Goal: Transaction & Acquisition: Obtain resource

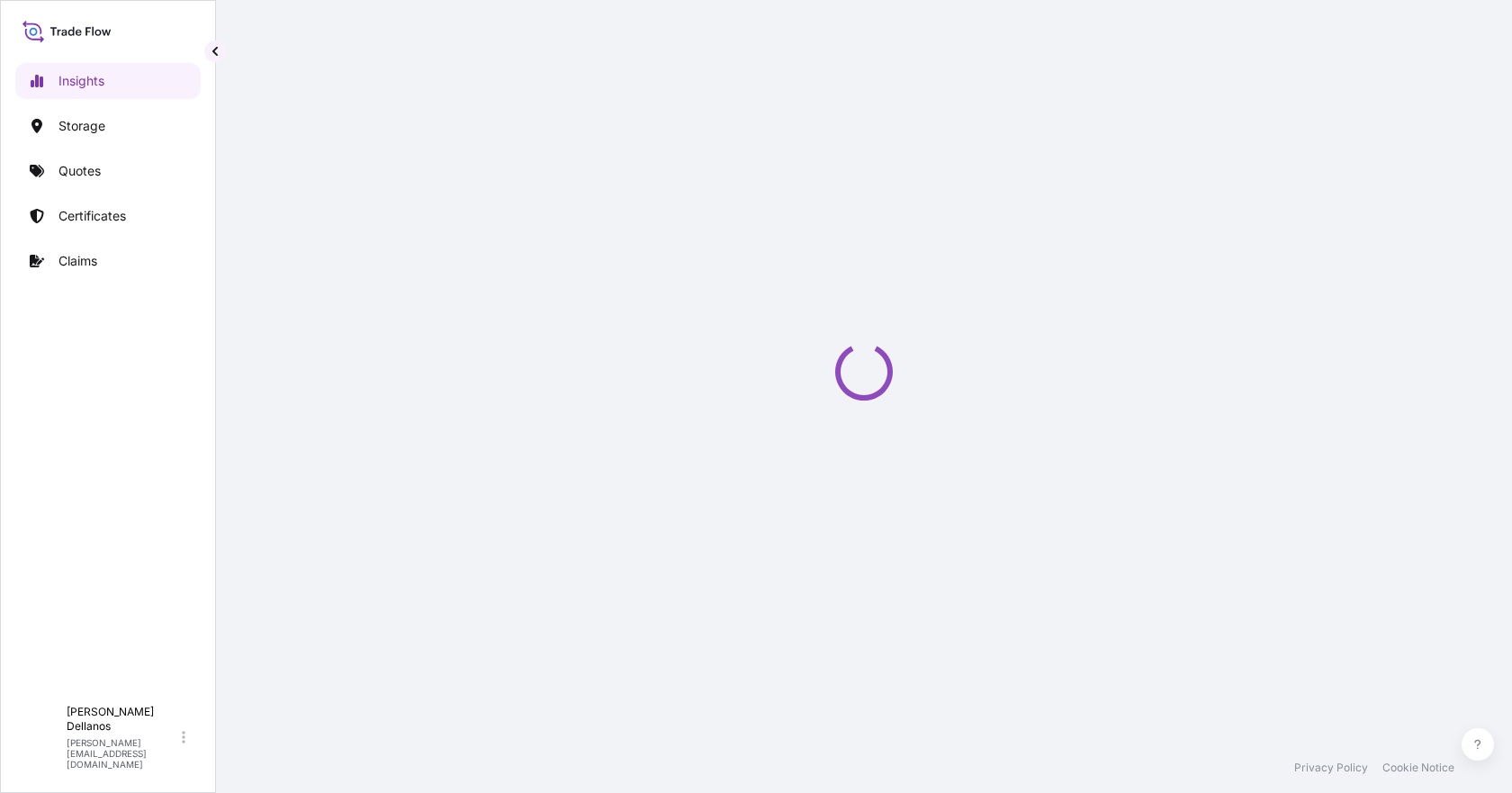
select select "2025"
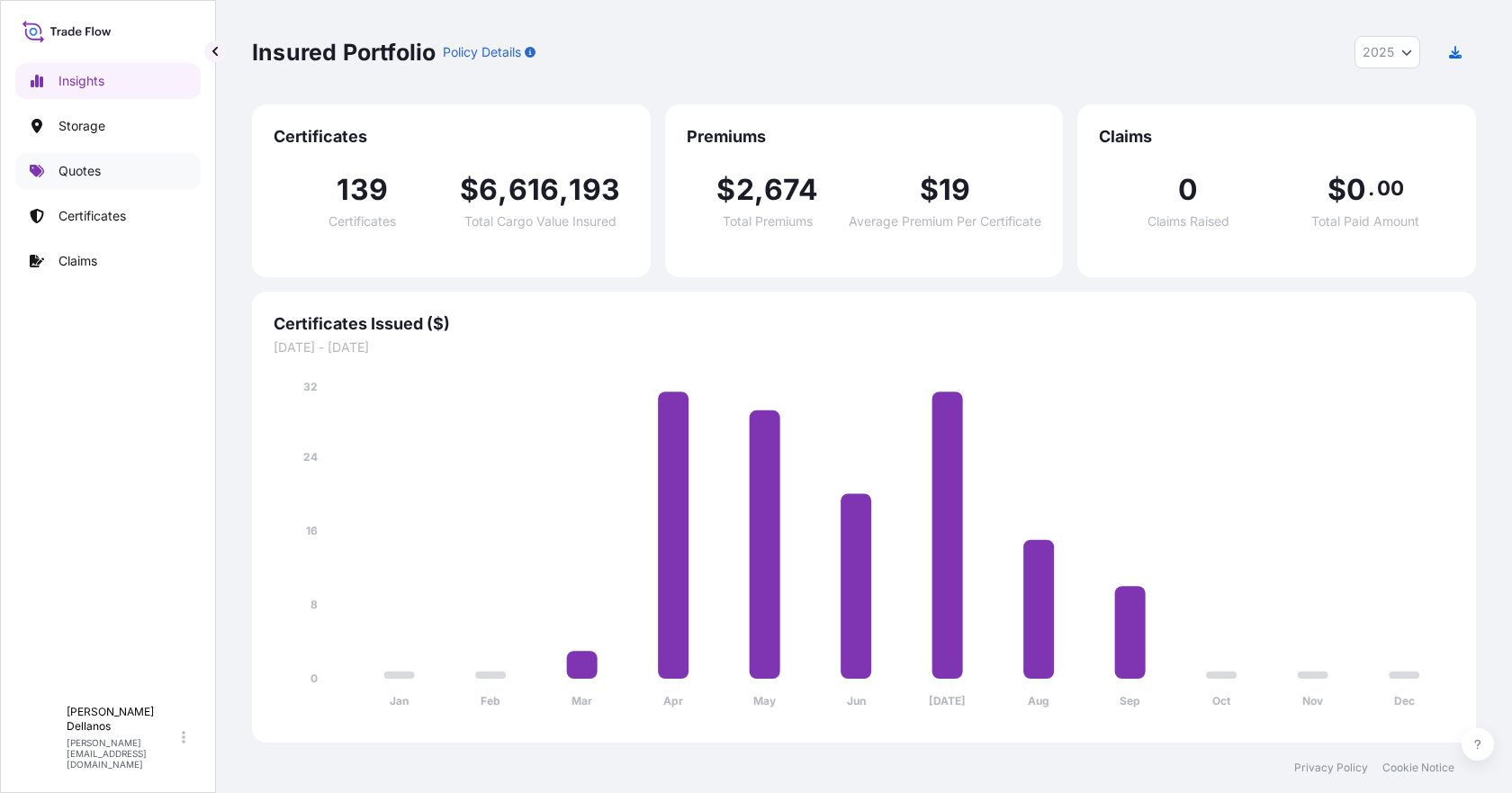
click at [87, 169] on p "Quotes" at bounding box center [80, 171] width 42 height 18
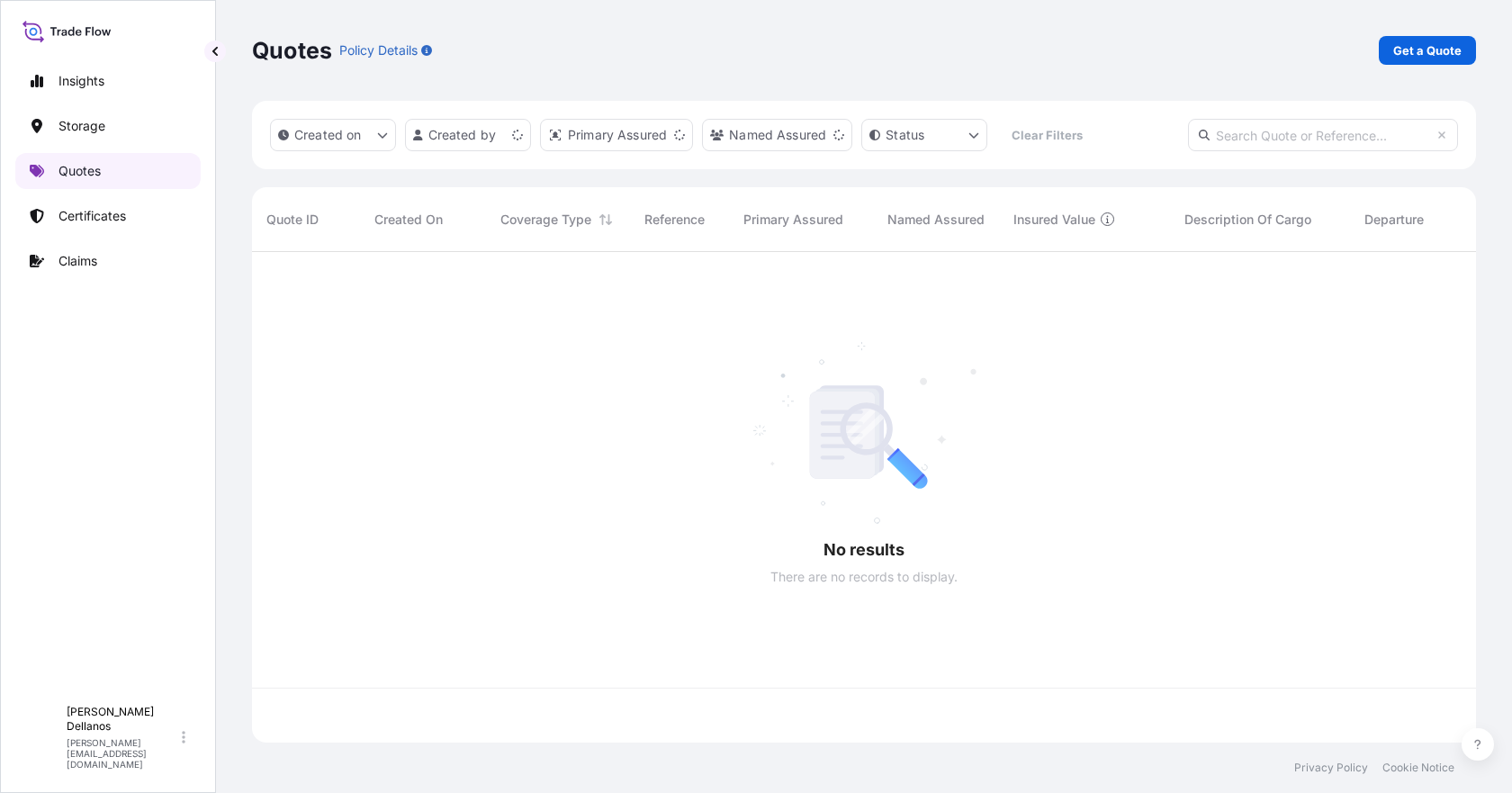
scroll to position [487, 1210]
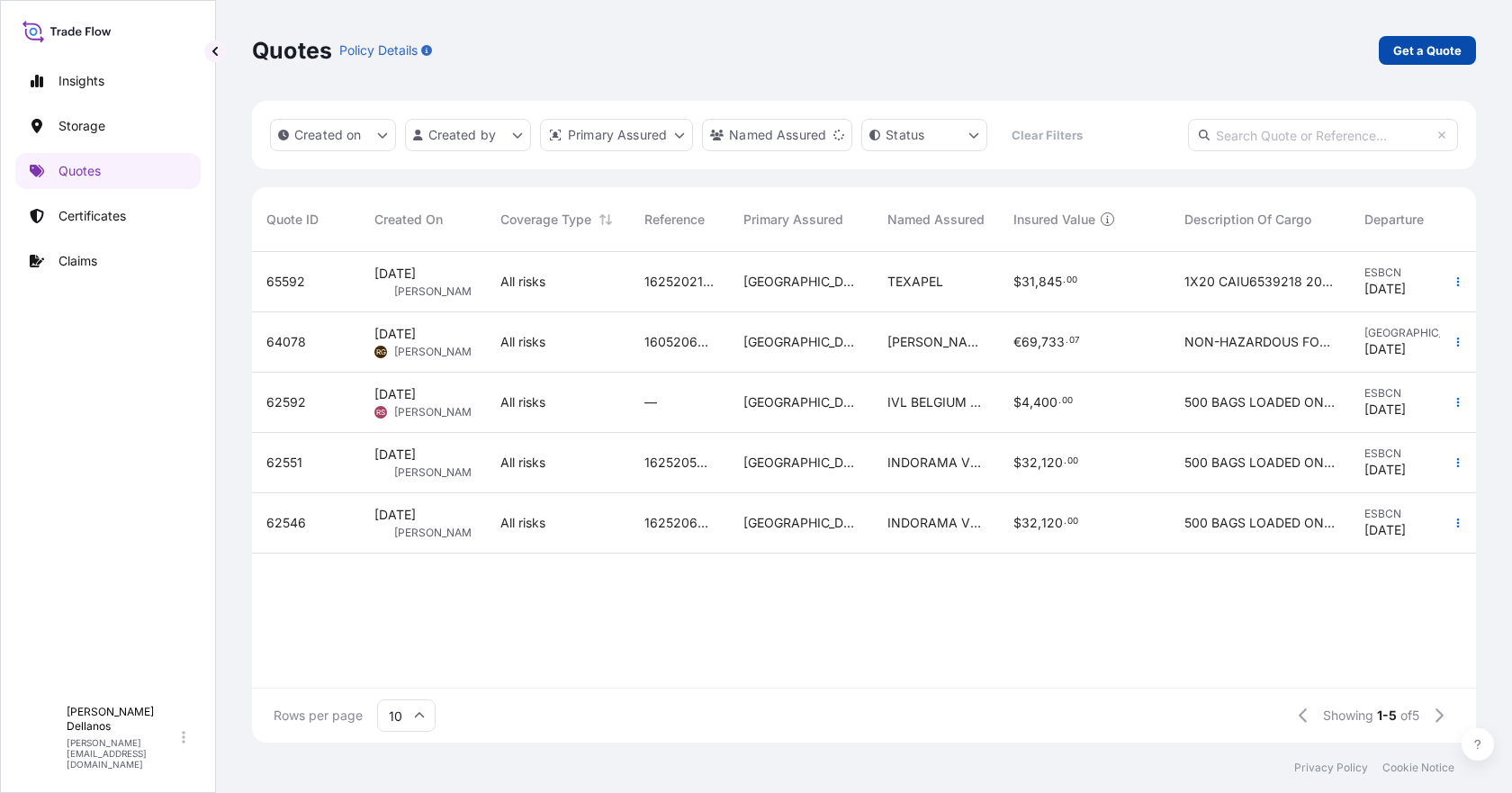
click at [1437, 59] on p "Get a Quote" at bounding box center [1427, 50] width 68 height 18
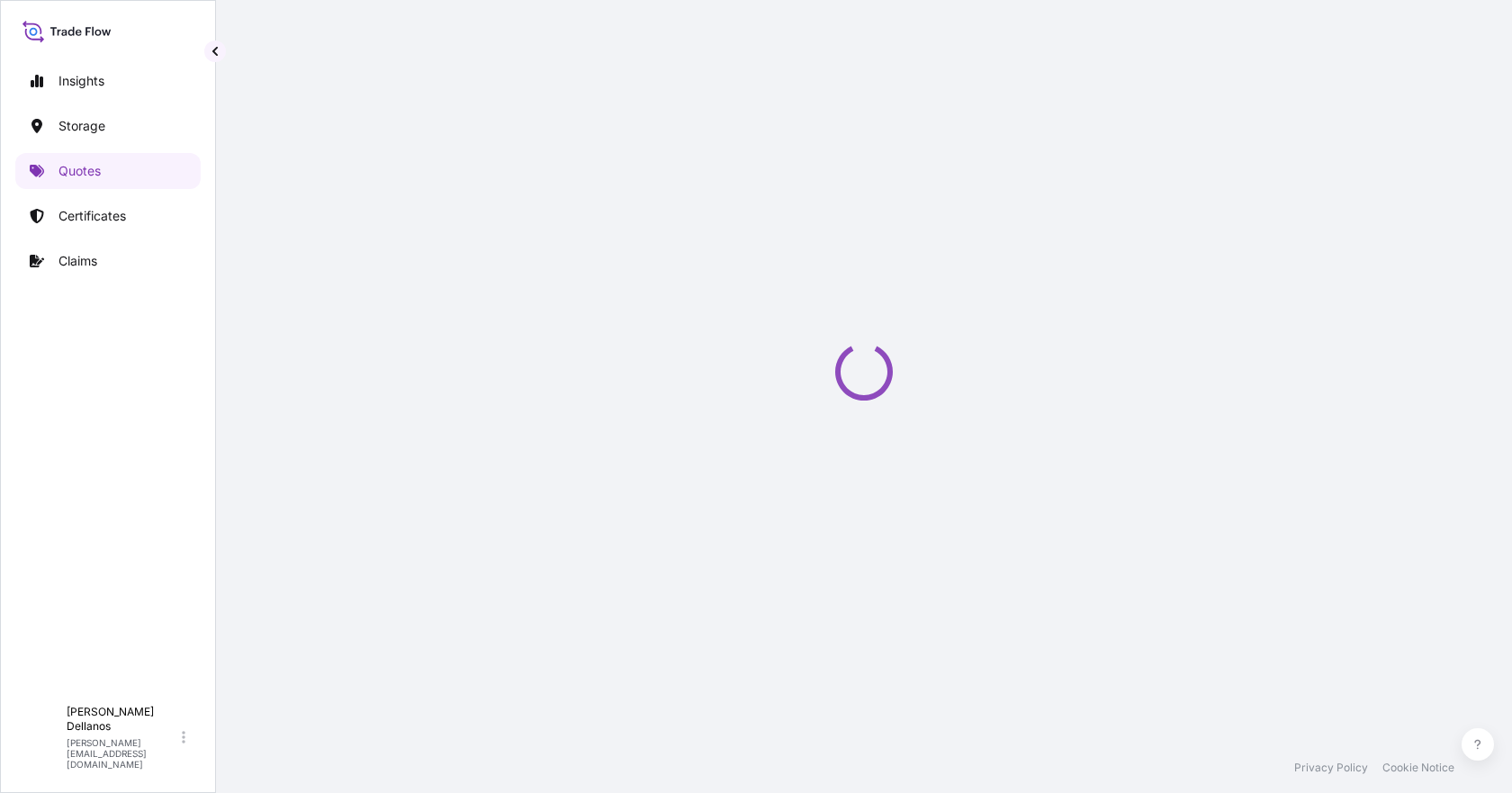
select select "Water"
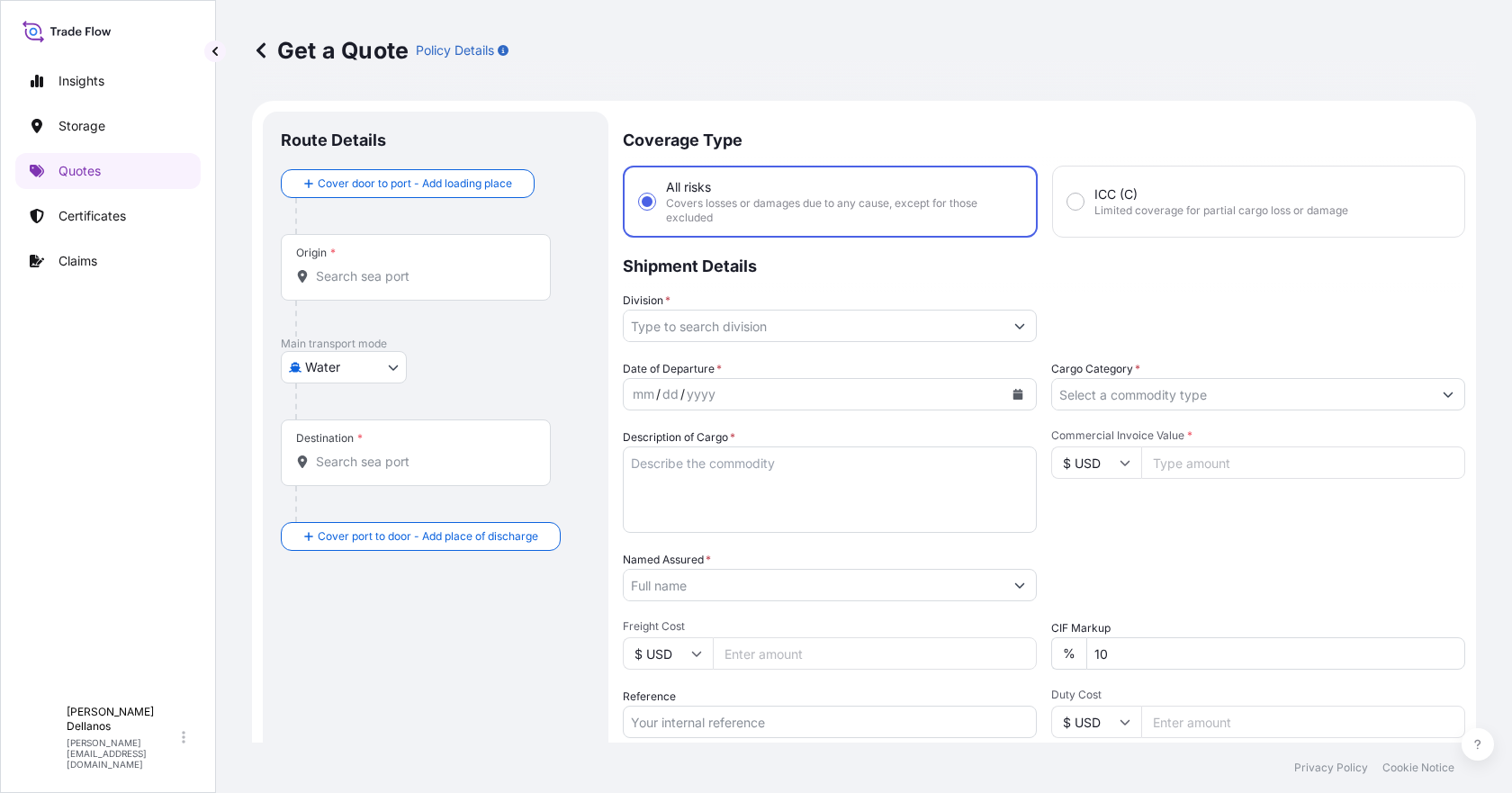
scroll to position [29, 0]
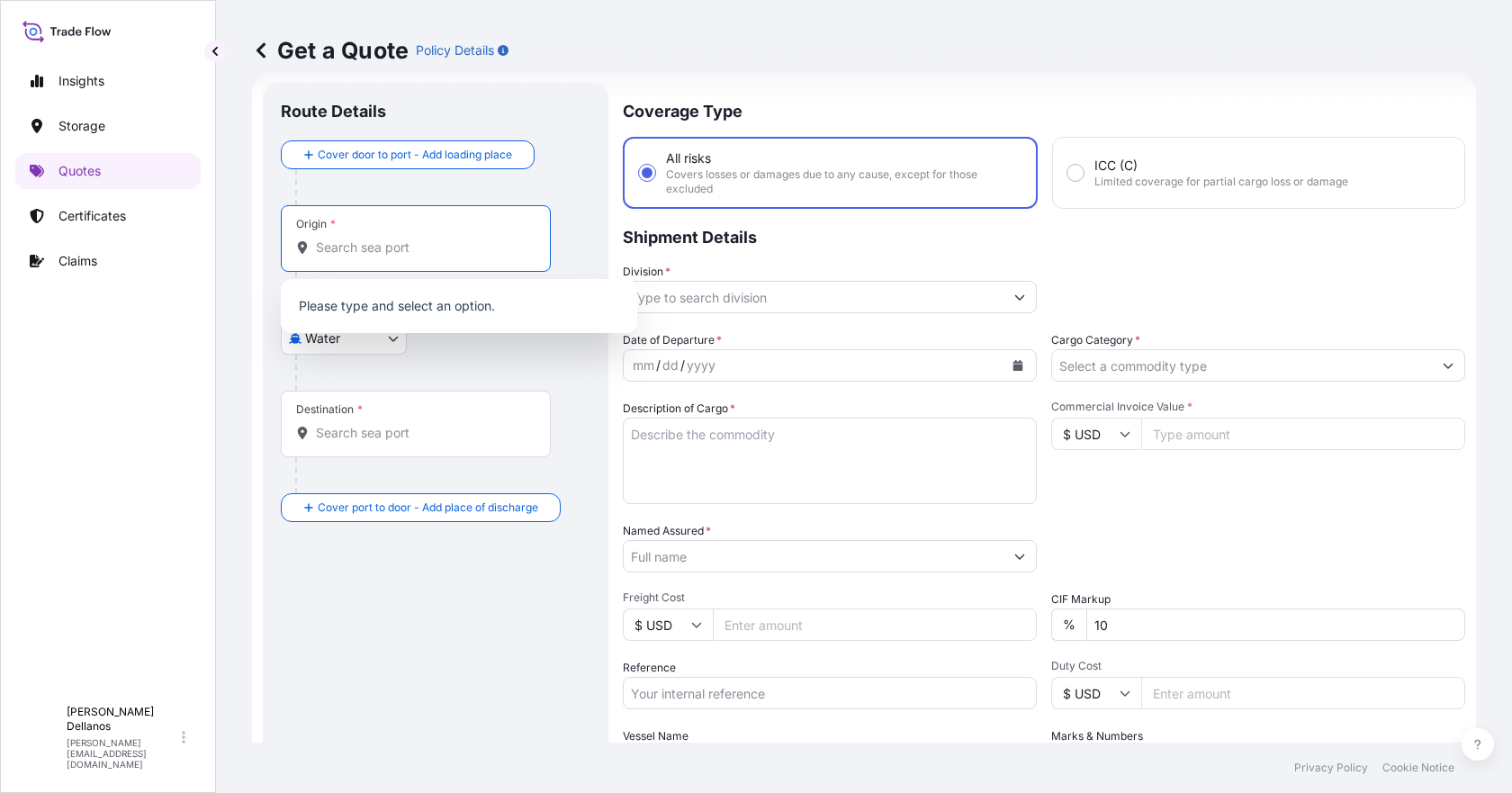
click at [359, 248] on input "Origin *" at bounding box center [422, 247] width 212 height 18
type input "d"
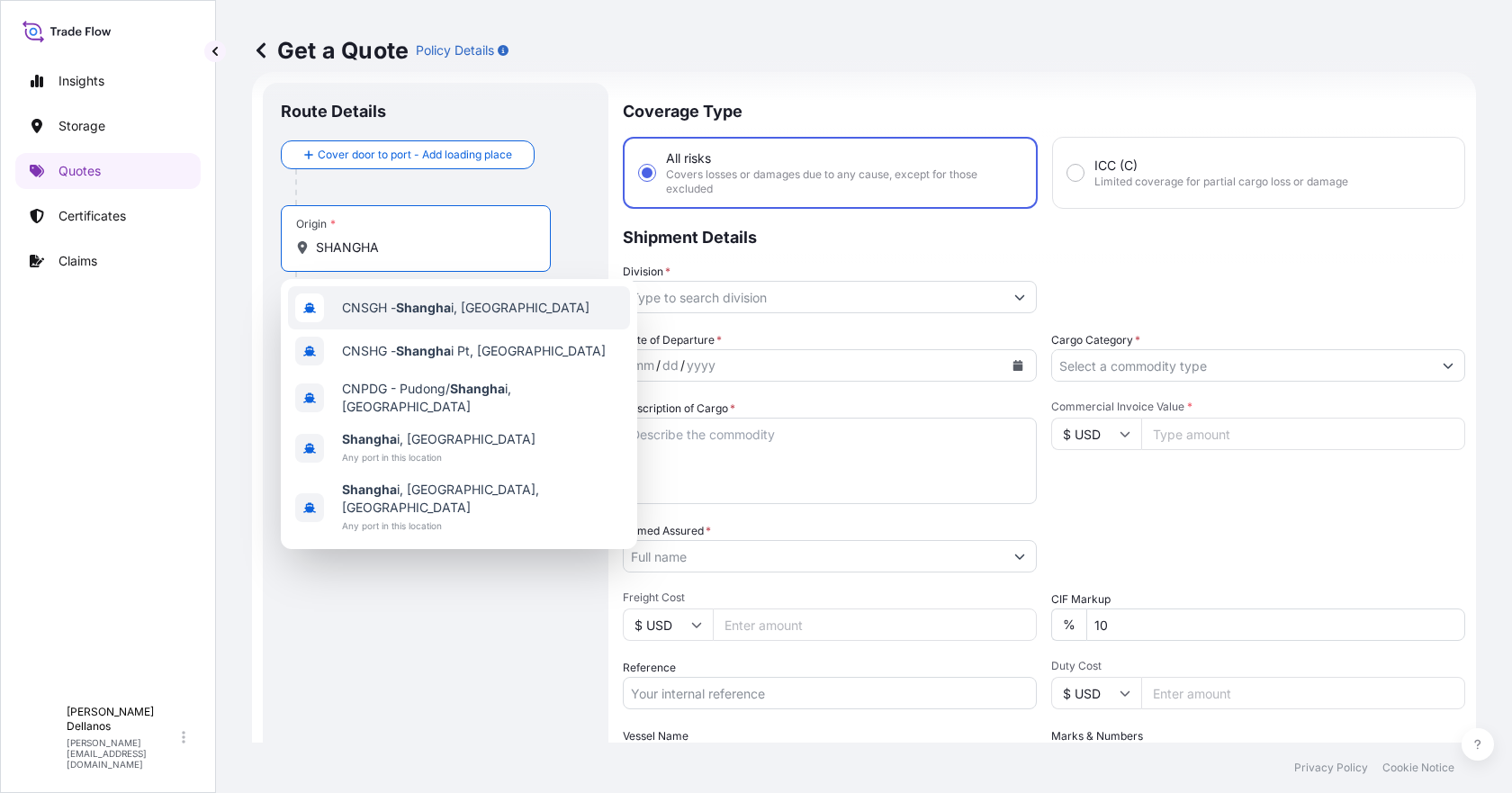
click at [384, 302] on span "CNSGH - Shangha i, [GEOGRAPHIC_DATA]" at bounding box center [465, 307] width 248 height 18
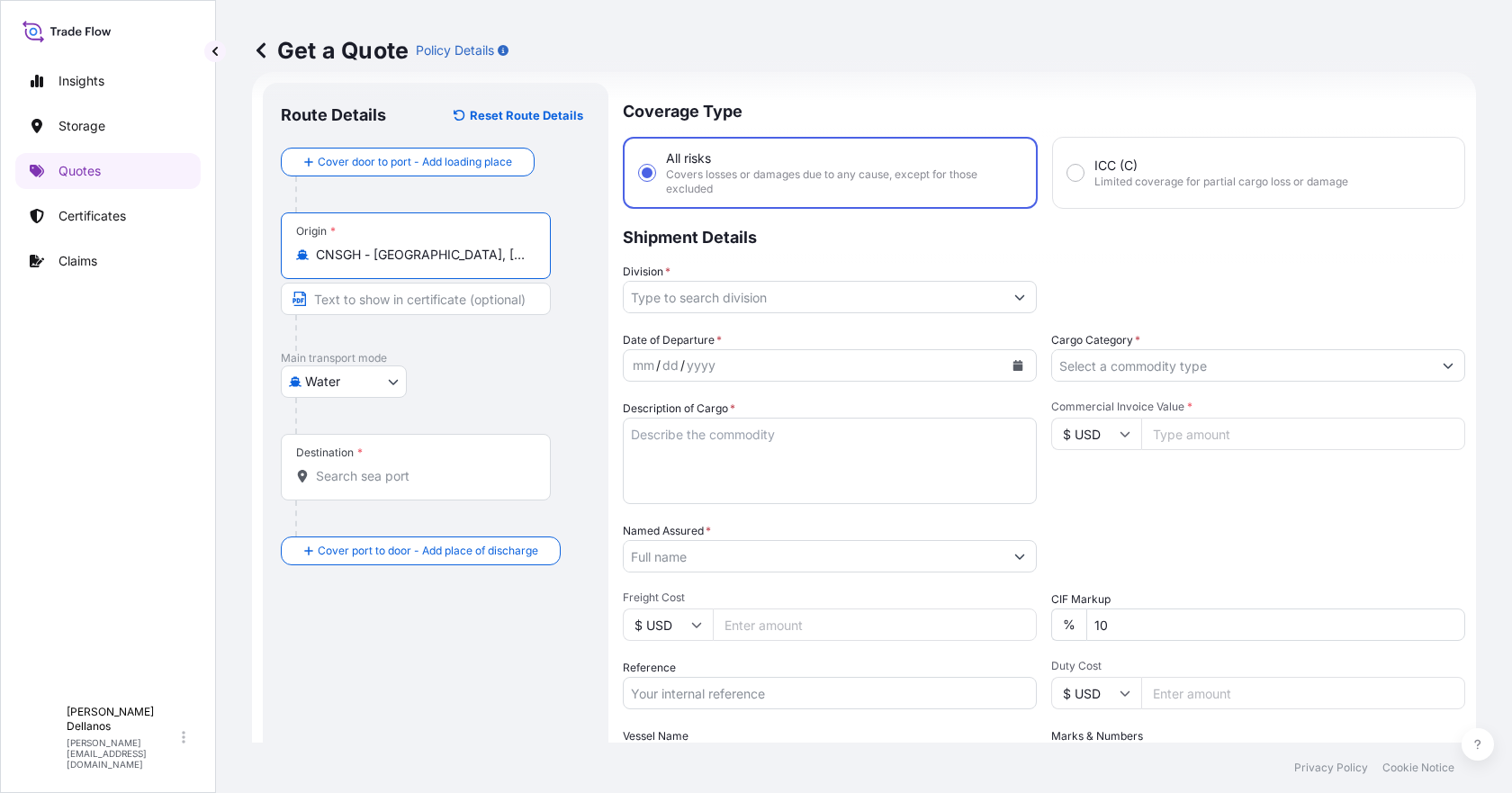
type input "CNSGH - [GEOGRAPHIC_DATA], [GEOGRAPHIC_DATA]"
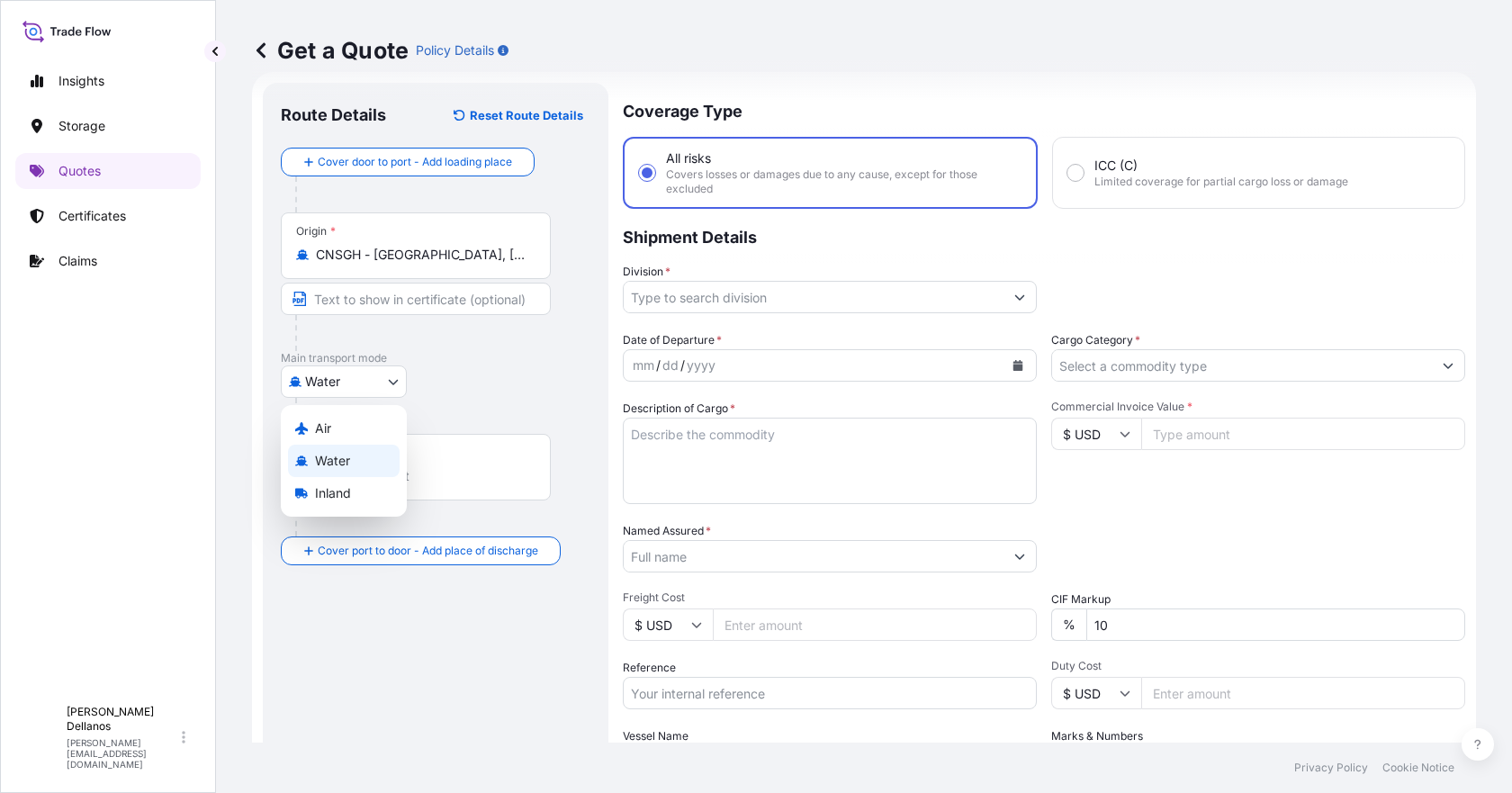
click at [388, 377] on body "5 options available. Insights Storage Quotes Certificates Claims S [PERSON_NAME…" at bounding box center [756, 396] width 1512 height 793
click at [336, 423] on div "Air" at bounding box center [344, 429] width 112 height 33
select select "Air"
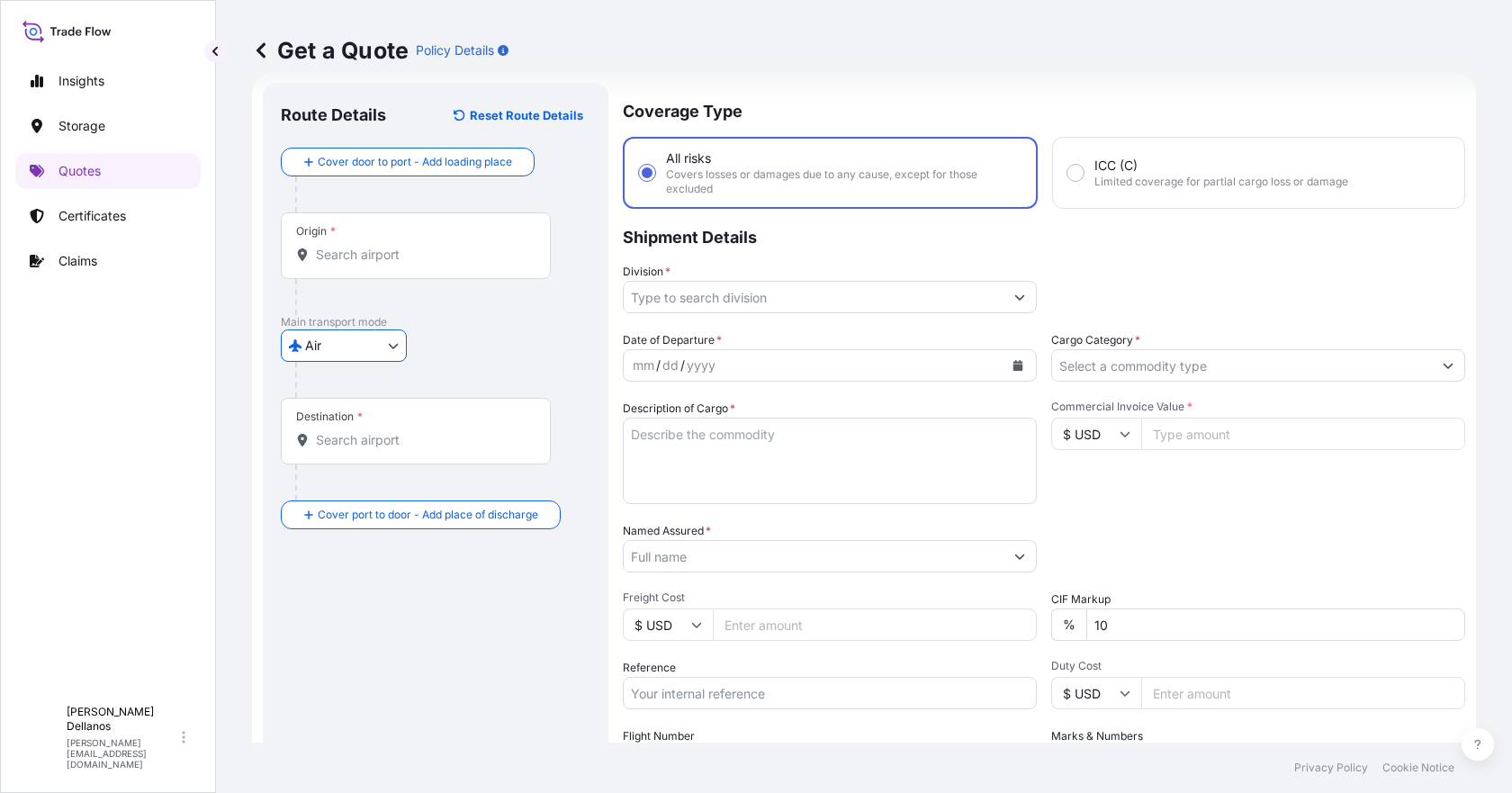
click at [412, 260] on input "Origin *" at bounding box center [422, 254] width 212 height 18
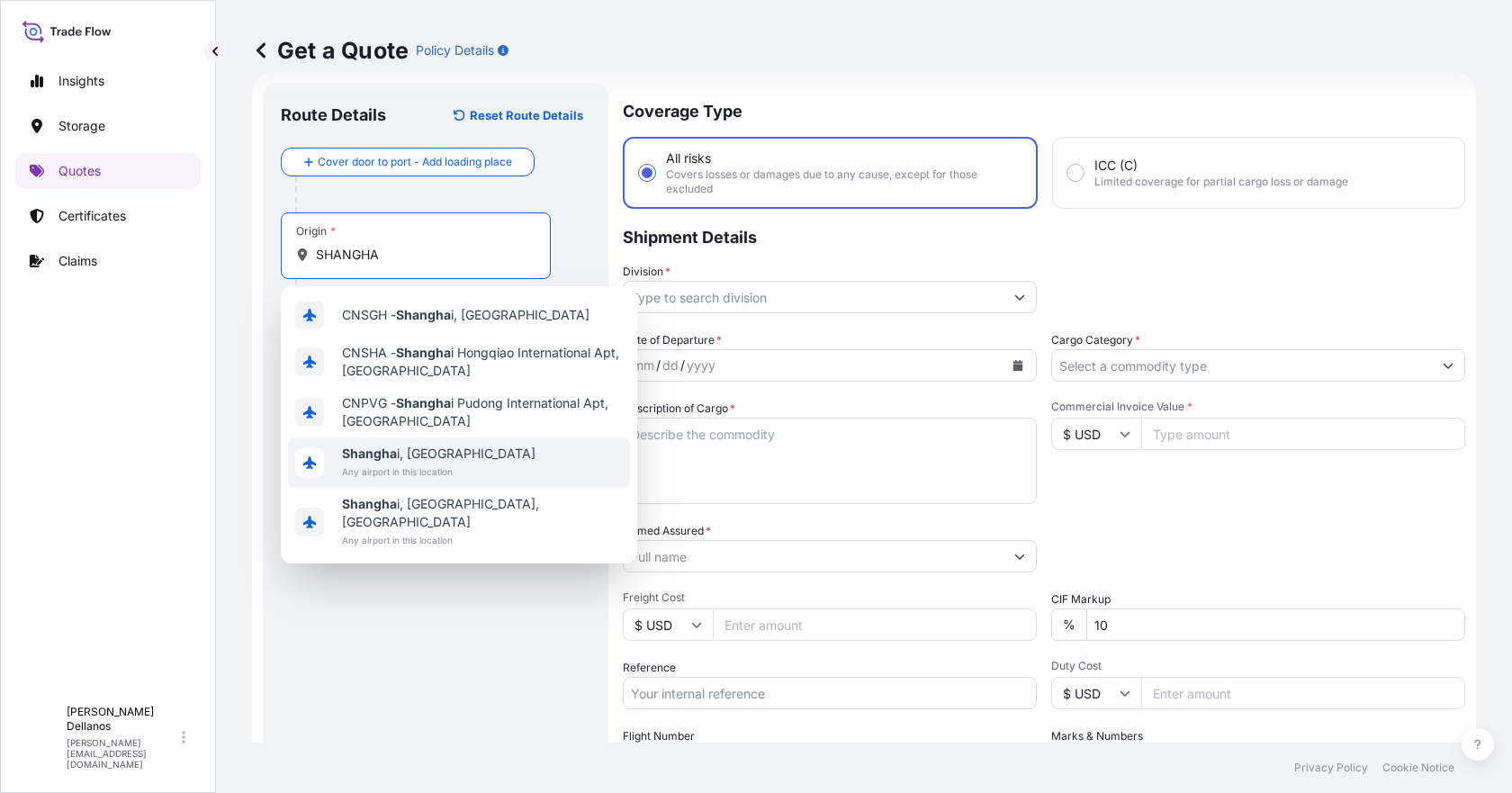
click at [381, 456] on b "Shangha" at bounding box center [369, 453] width 55 height 15
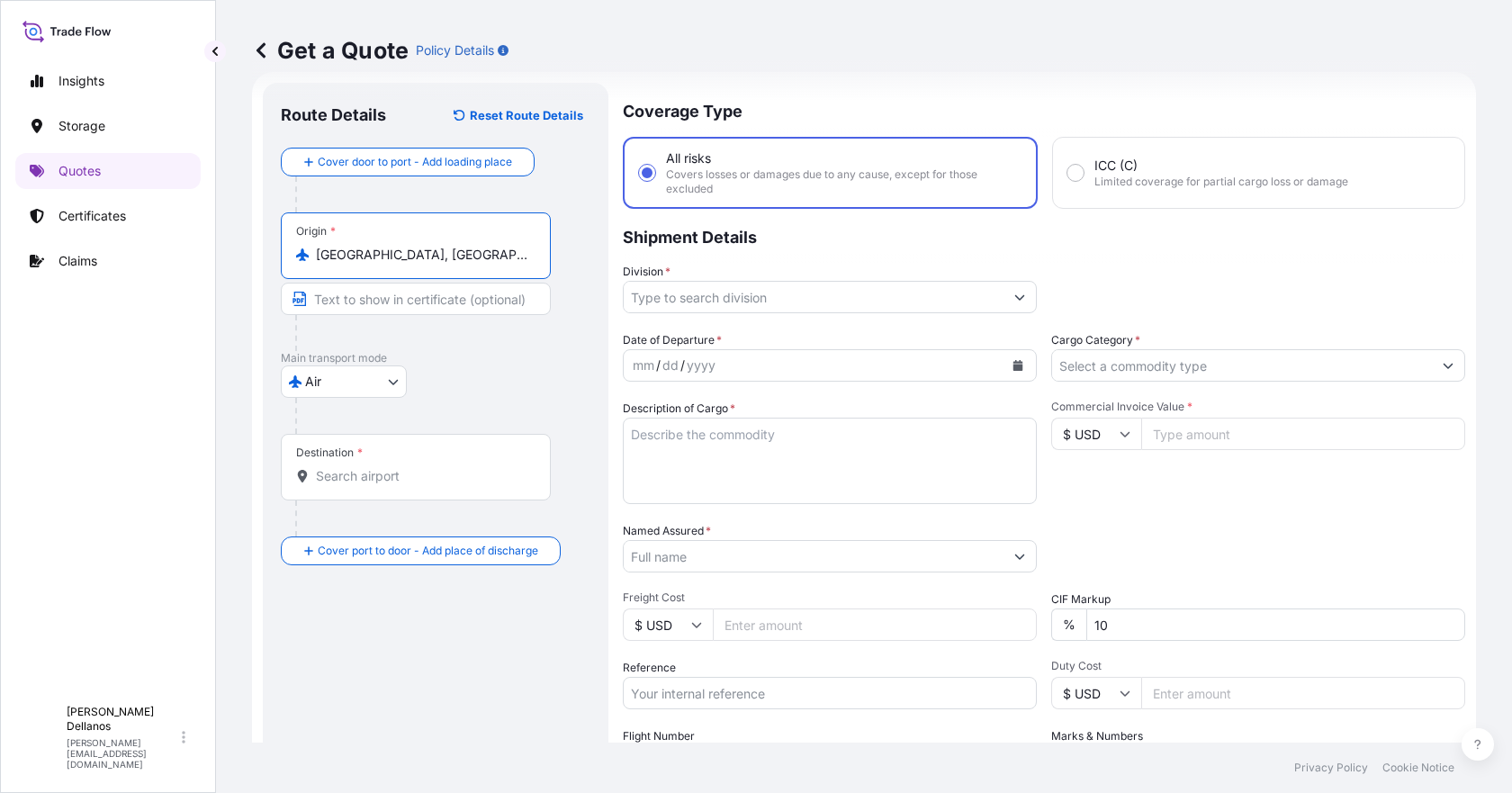
type input "[GEOGRAPHIC_DATA], [GEOGRAPHIC_DATA]"
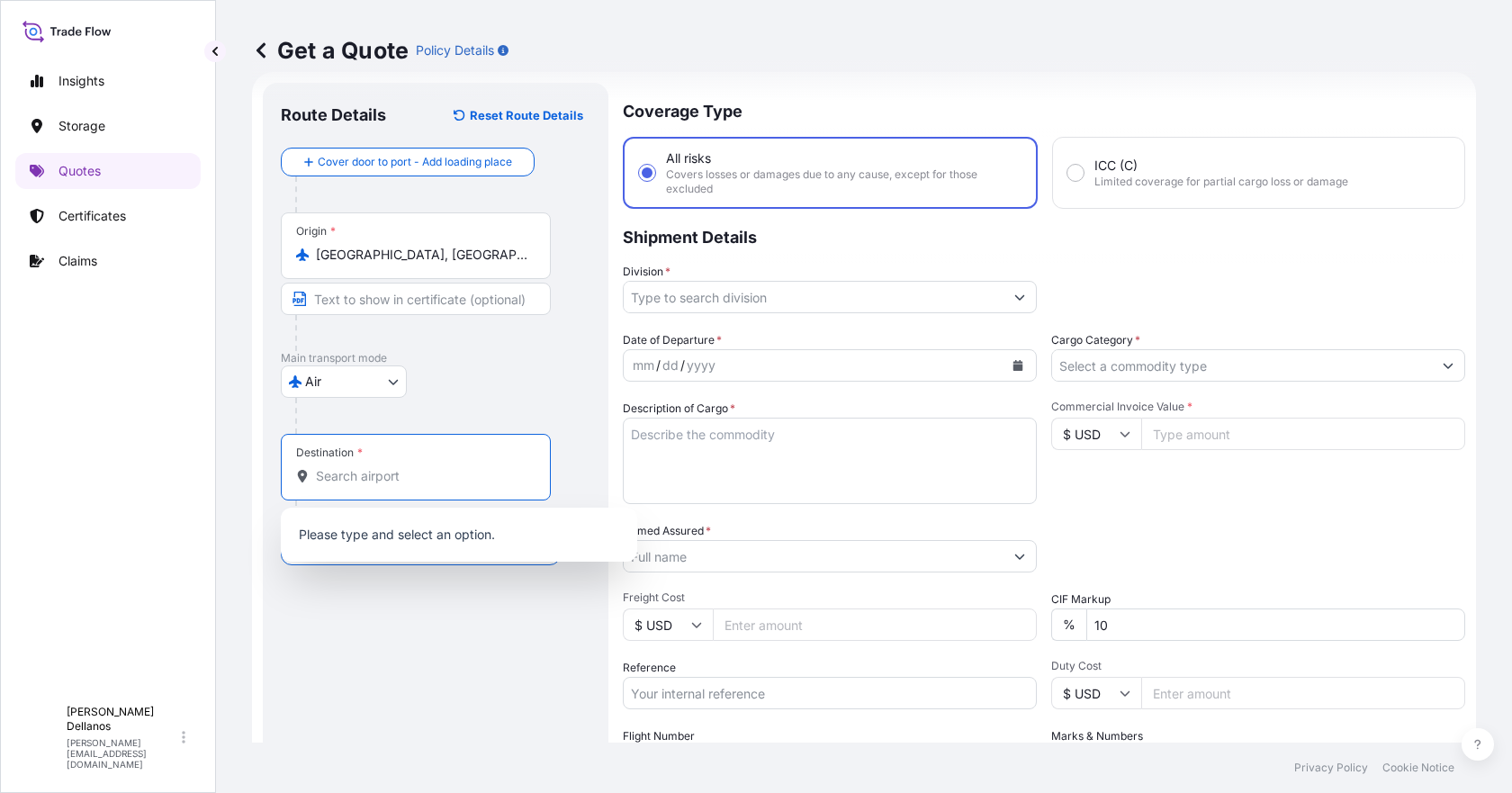
click at [339, 476] on input "Destination *" at bounding box center [422, 476] width 212 height 18
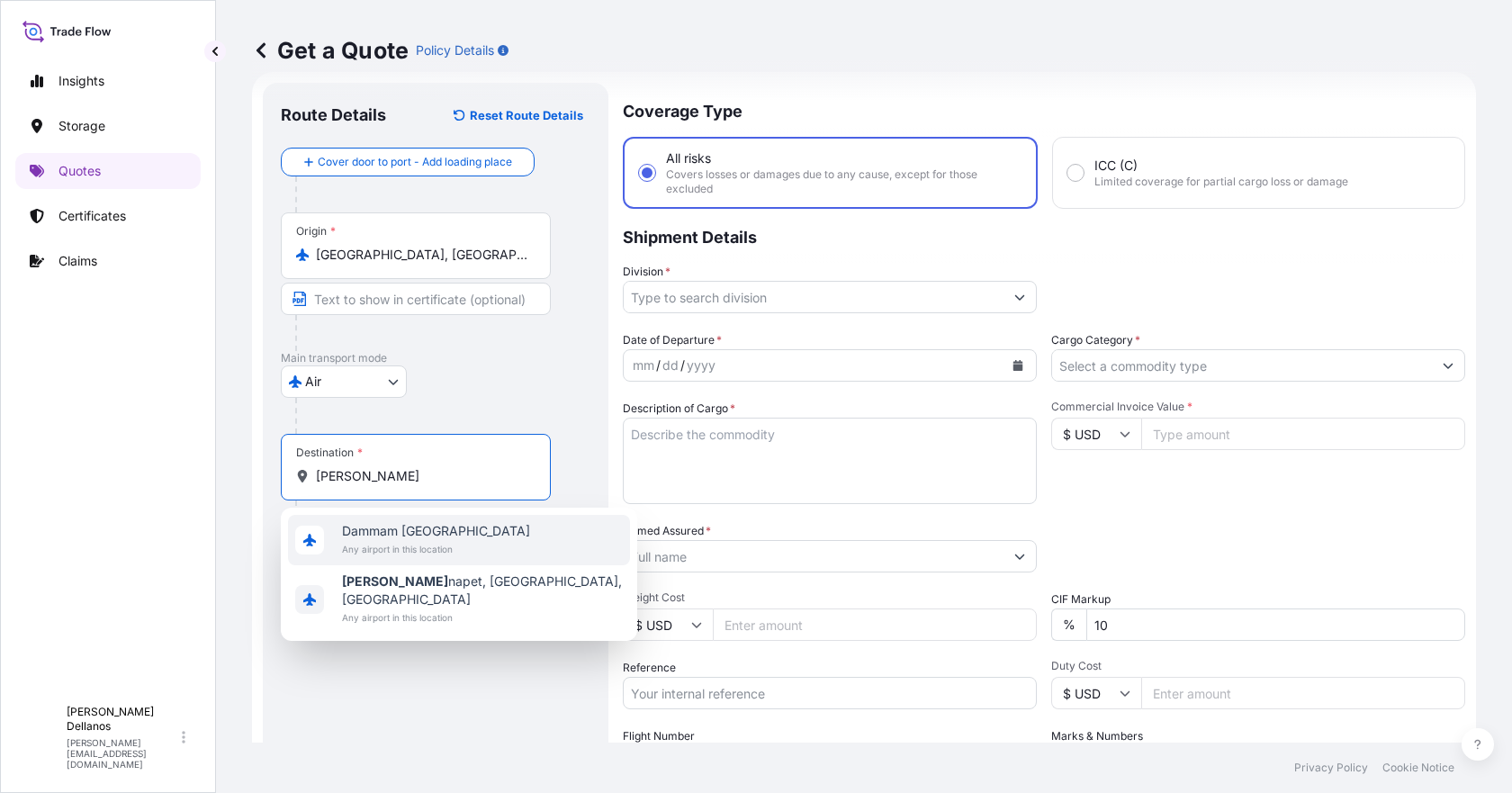
click at [387, 539] on span "Dammam [GEOGRAPHIC_DATA]" at bounding box center [436, 531] width 188 height 18
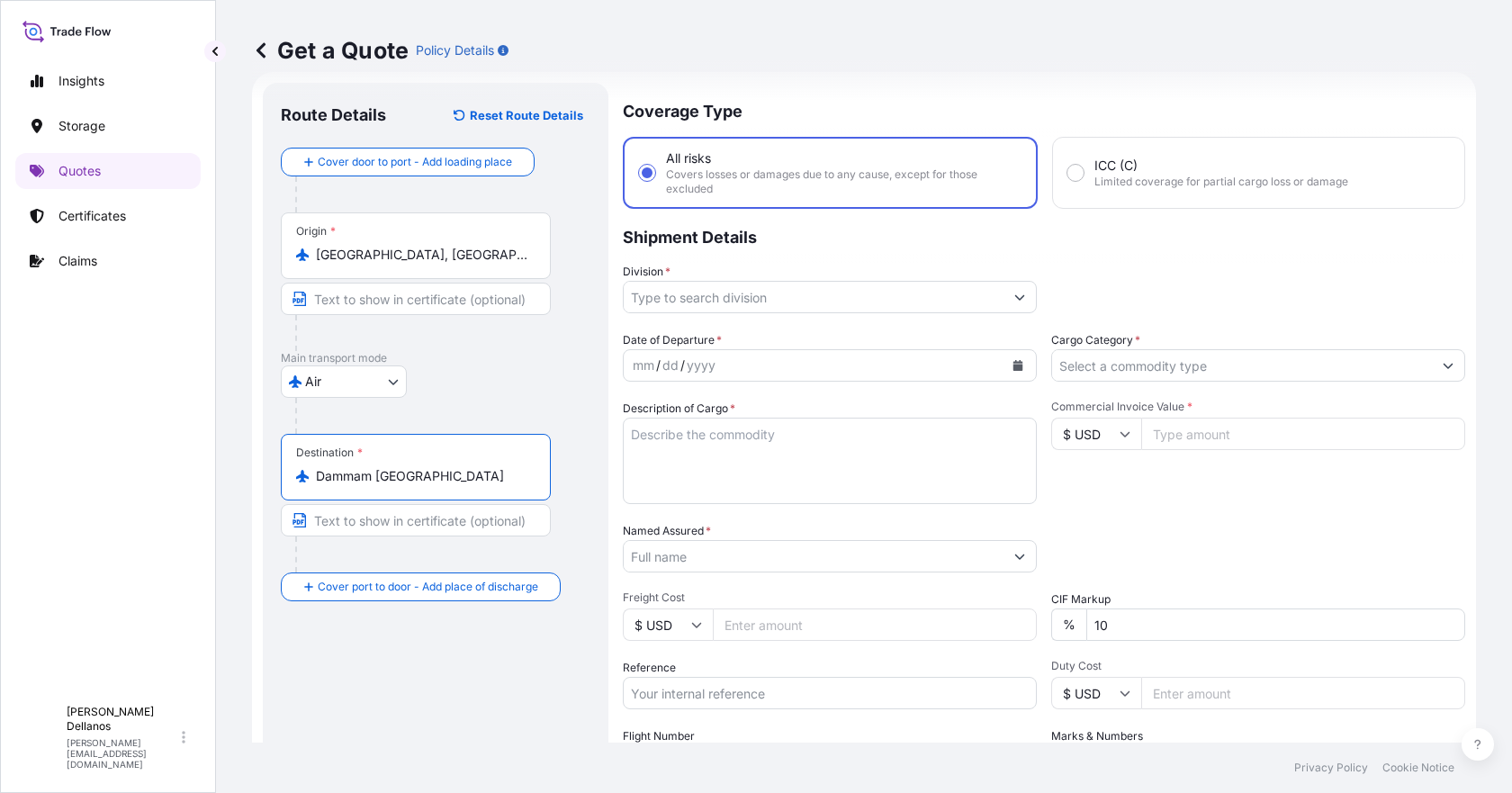
type input "Dammam [GEOGRAPHIC_DATA]"
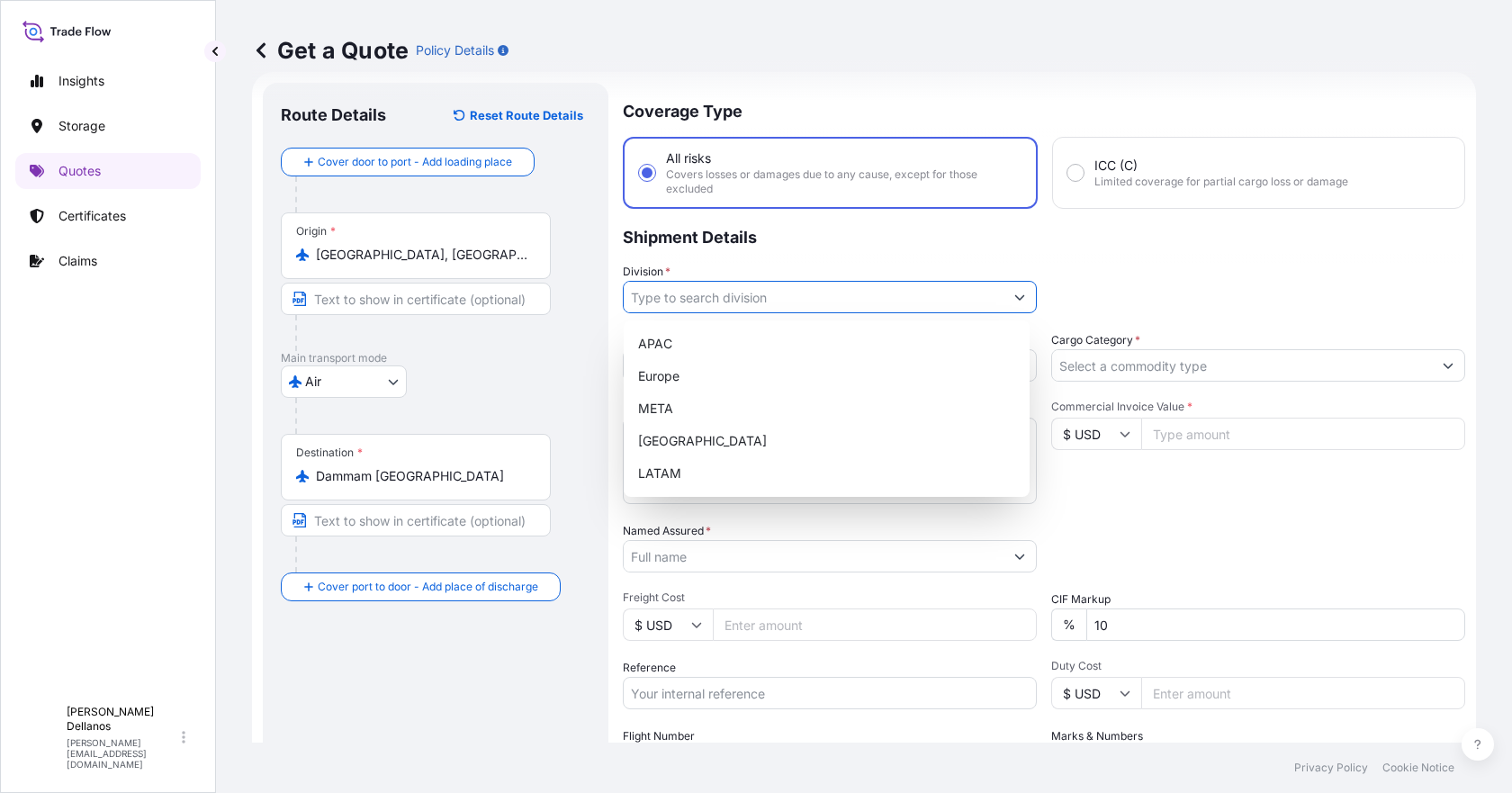
click at [670, 297] on input "Division *" at bounding box center [813, 297] width 380 height 33
click at [659, 379] on div "Europe" at bounding box center [827, 377] width 391 height 33
type input "Europe"
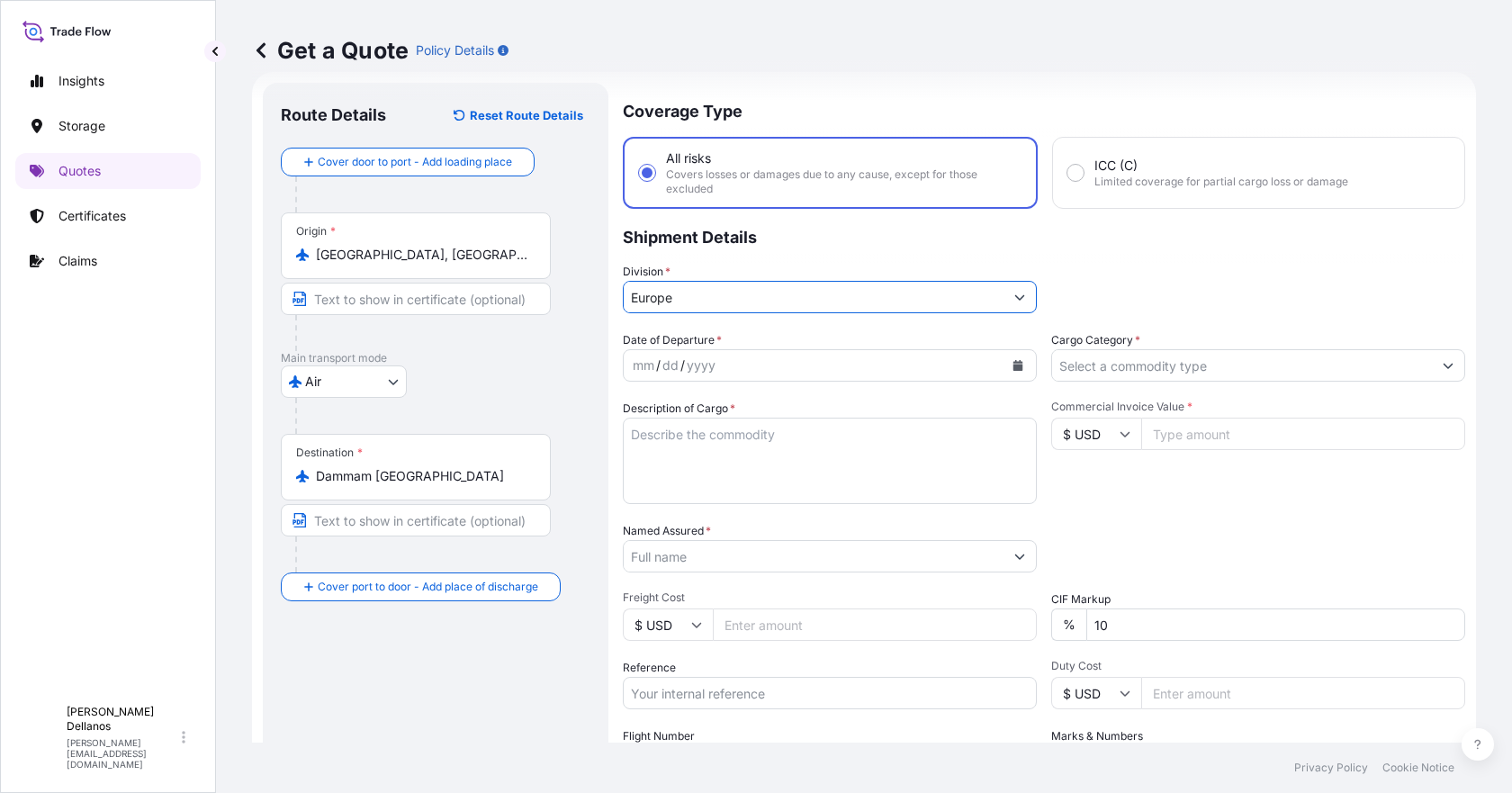
click at [717, 365] on div "mm / dd / yyyy" at bounding box center [813, 365] width 380 height 33
click at [1013, 362] on icon "Calendar" at bounding box center [1018, 365] width 10 height 11
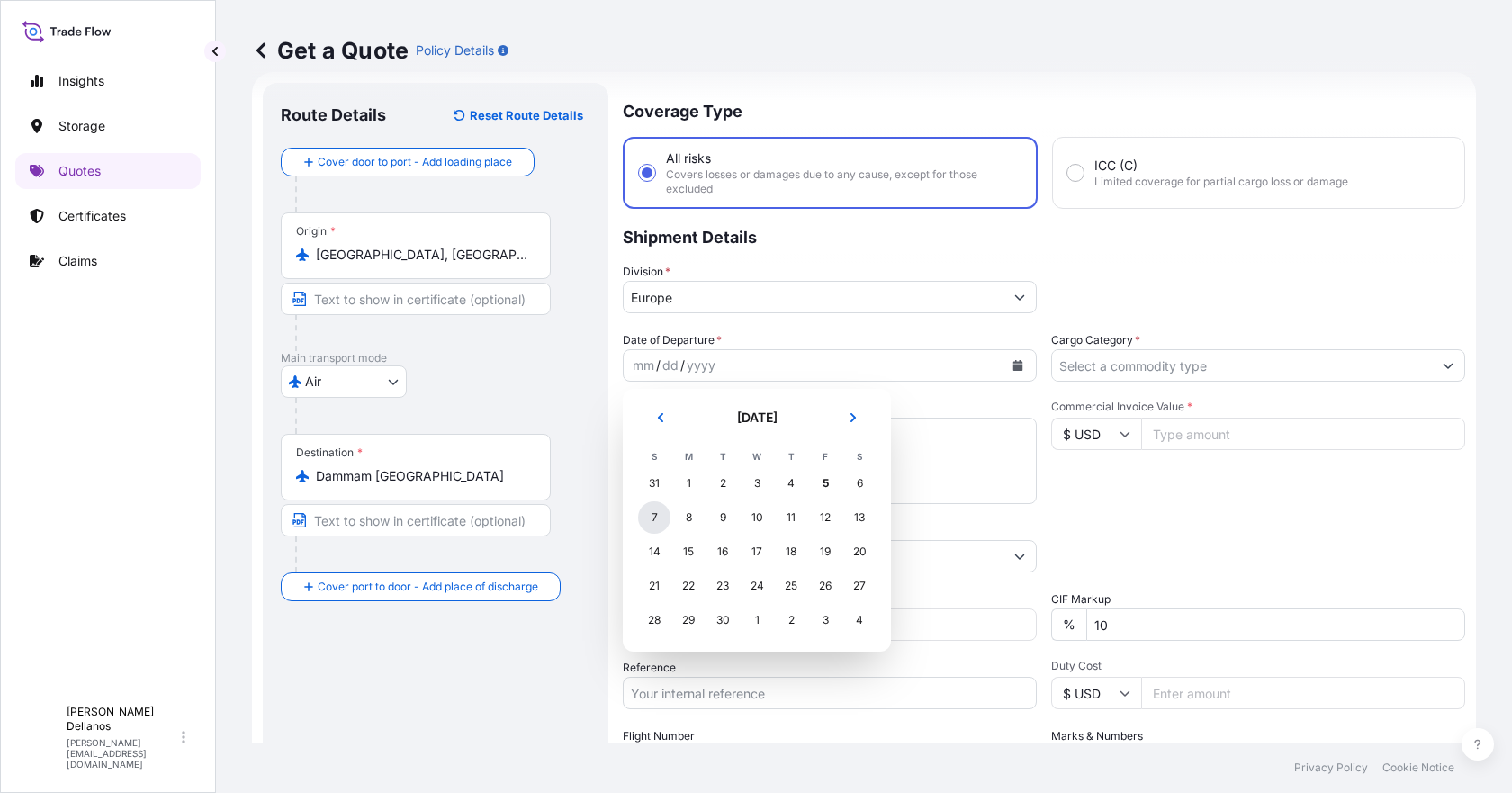
click at [650, 517] on div "7" at bounding box center [654, 517] width 33 height 33
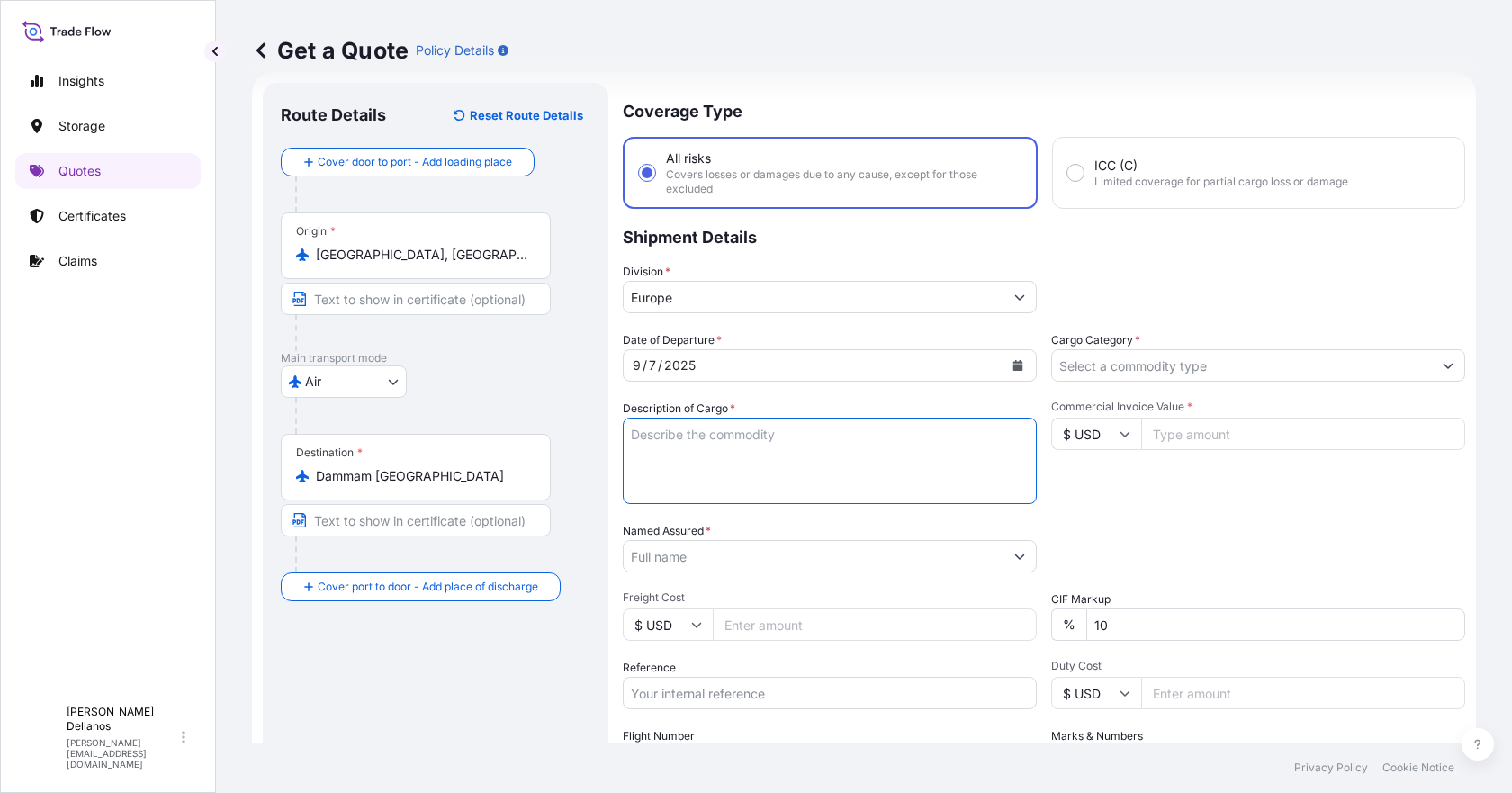
click at [698, 441] on textarea "Description of Cargo *" at bounding box center [830, 461] width 414 height 87
paste textarea "ASSEMBLY KITS OF BALL VALVES"
click at [854, 454] on textarea "157-36482084 - 1 PC // 543 KGS ASSEMBLY KITS OF BALL VALVES" at bounding box center [830, 461] width 414 height 87
paste textarea "BAC PL 45640"
type textarea "157-36482084 - 1 PC // 543 KGS ASSEMBLY KITS OF BALL VALVES BAC PL 45640"
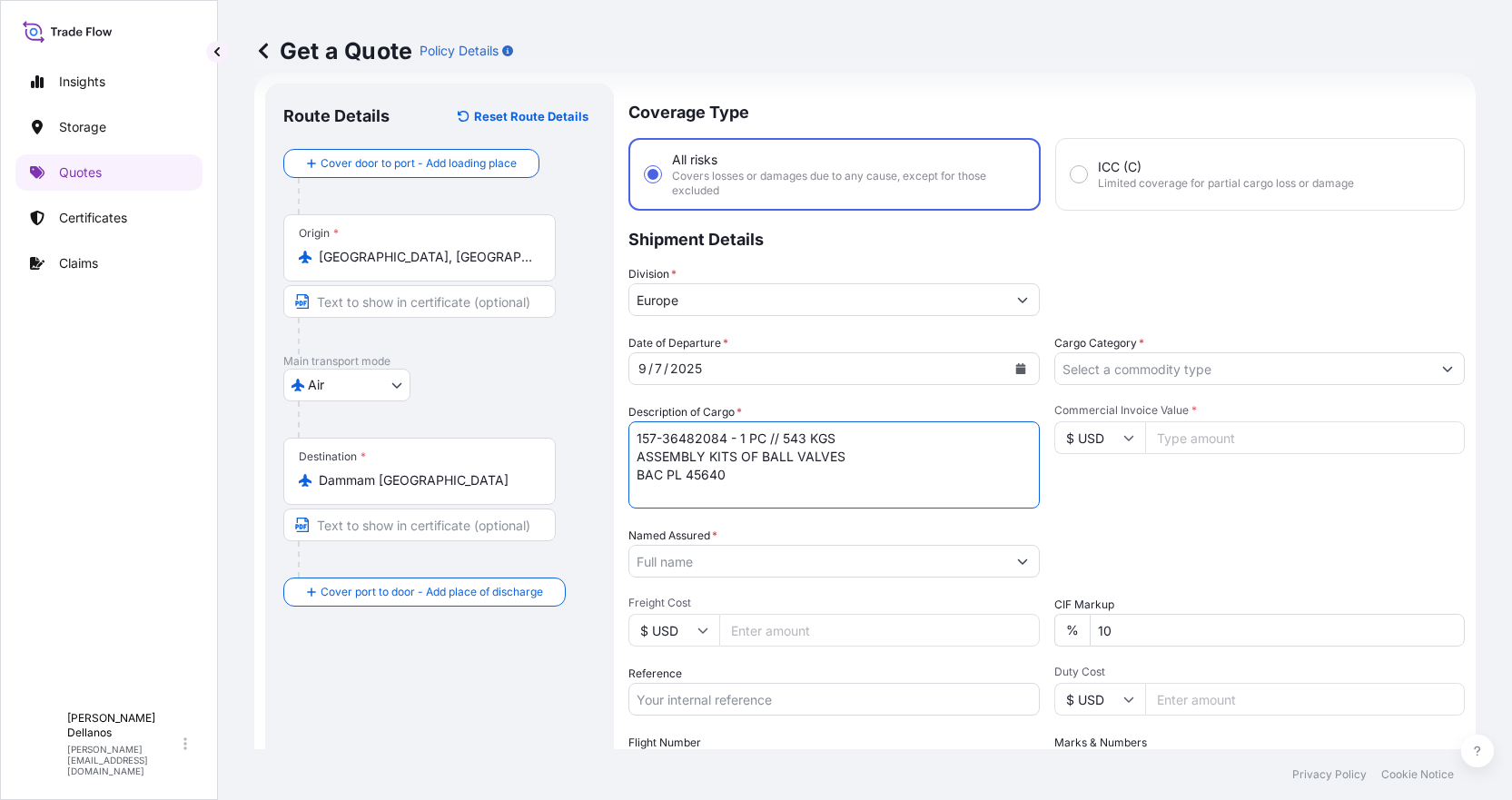
click at [826, 565] on input "Named Assured *" at bounding box center [818, 561] width 377 height 33
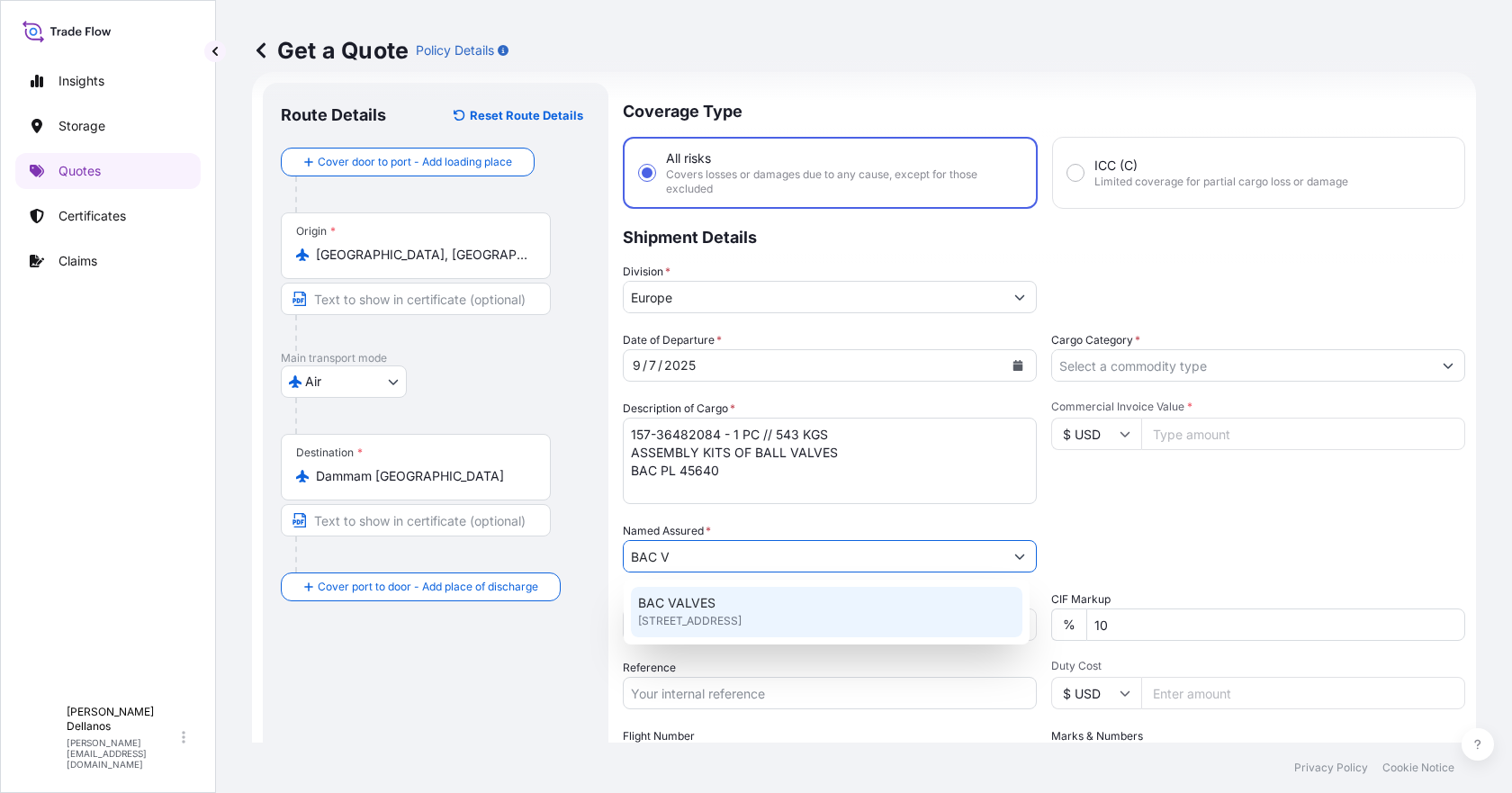
click at [714, 612] on span "[STREET_ADDRESS]" at bounding box center [689, 621] width 103 height 18
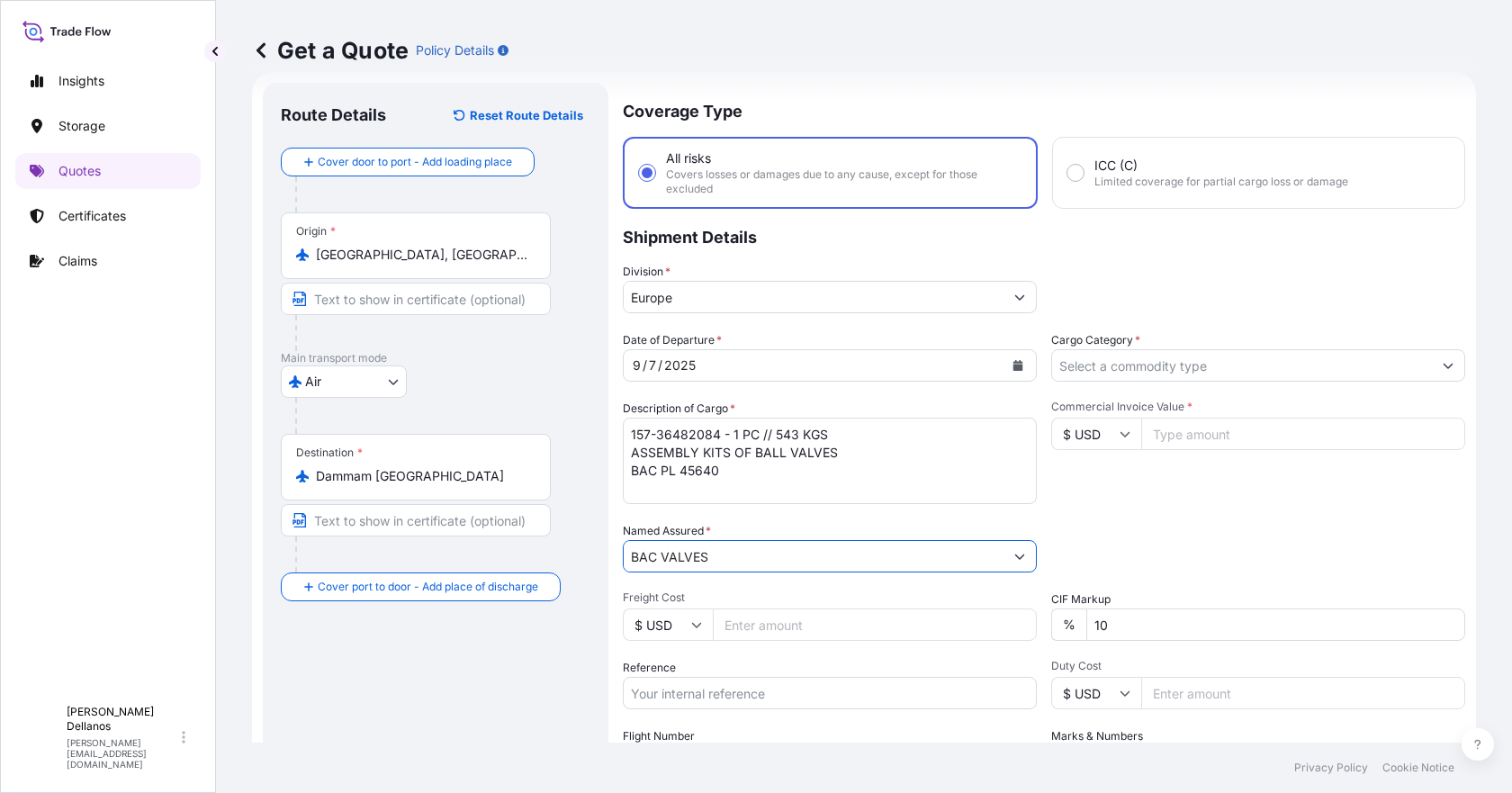
type input "BAC VALVES"
click at [1093, 363] on input "Cargo Category *" at bounding box center [1242, 365] width 380 height 33
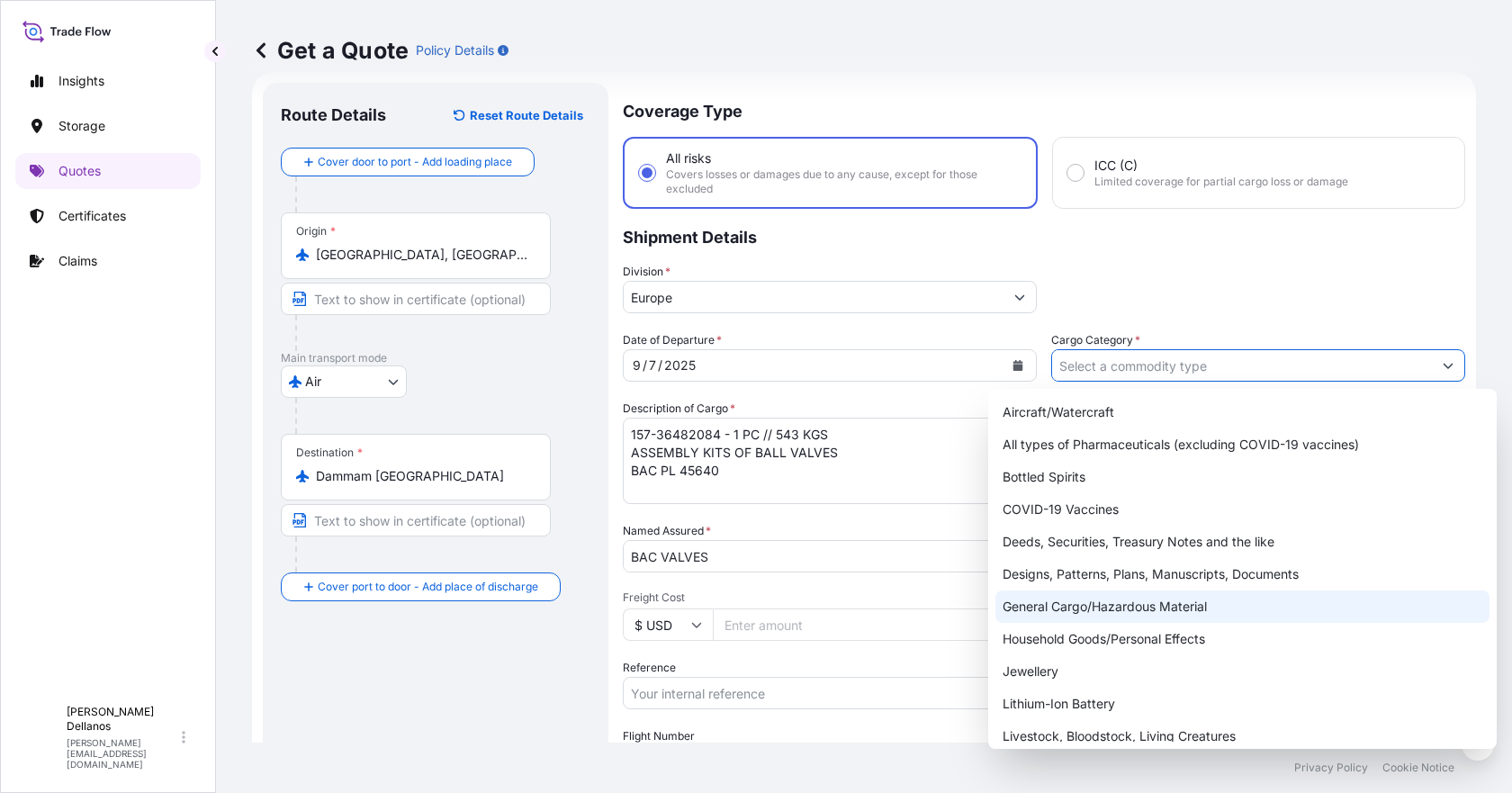
click at [1097, 608] on div "General Cargo/Hazardous Material" at bounding box center [1242, 607] width 494 height 33
type input "General Cargo/Hazardous Material"
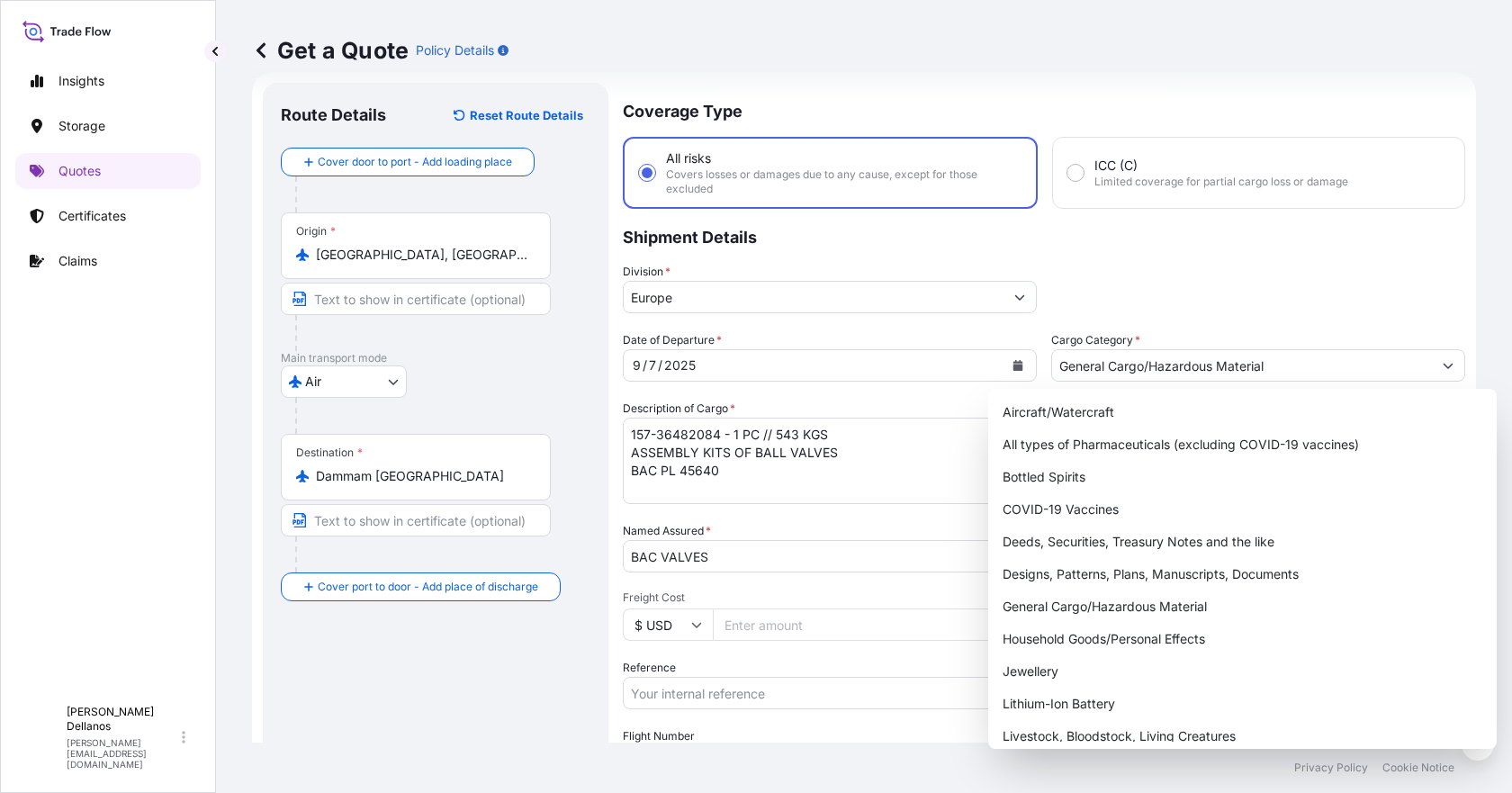
click at [1295, 295] on div "Division * [GEOGRAPHIC_DATA]" at bounding box center [1044, 288] width 842 height 50
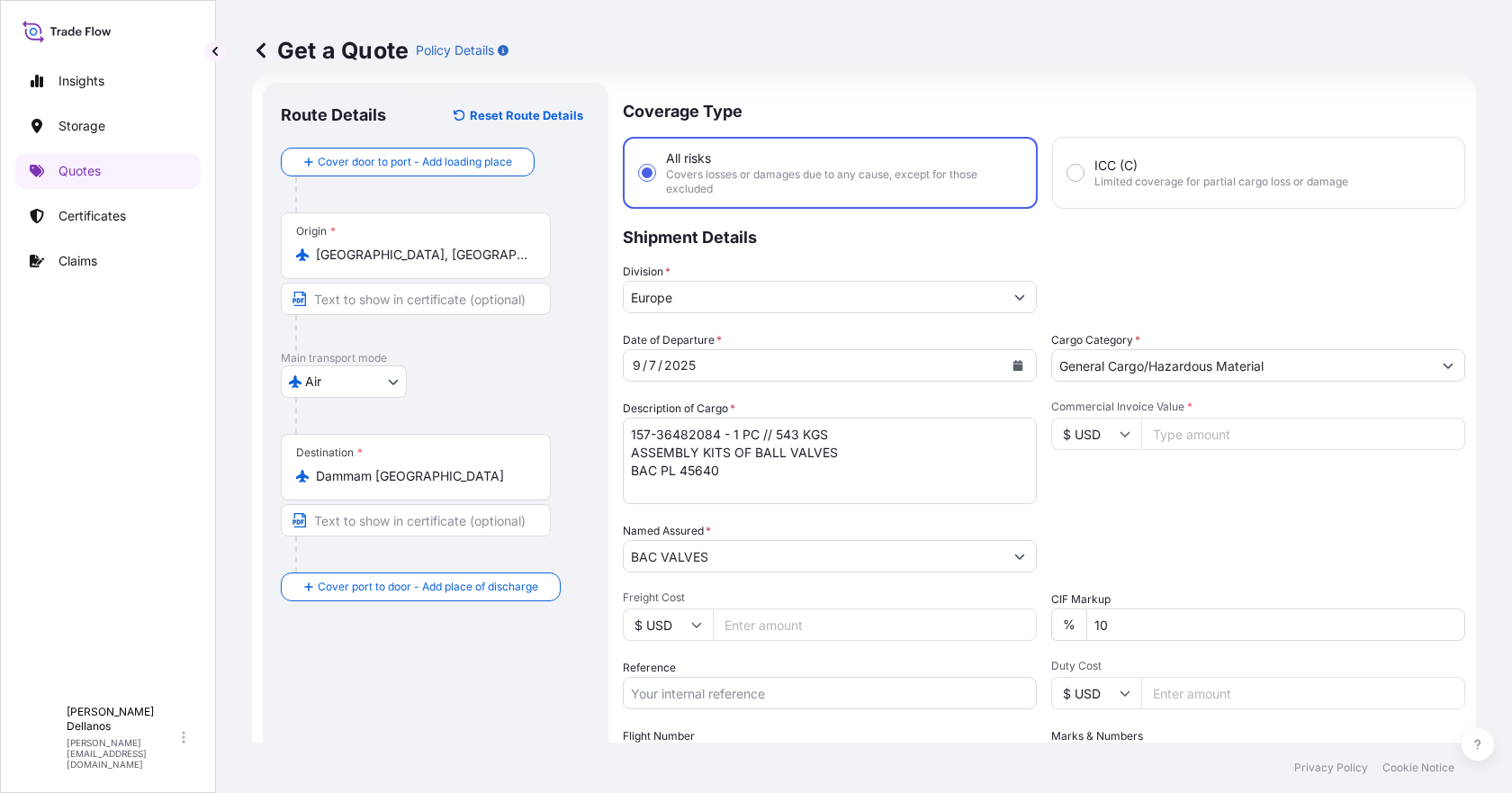
click at [1174, 440] on input "Commercial Invoice Value *" at bounding box center [1303, 434] width 324 height 33
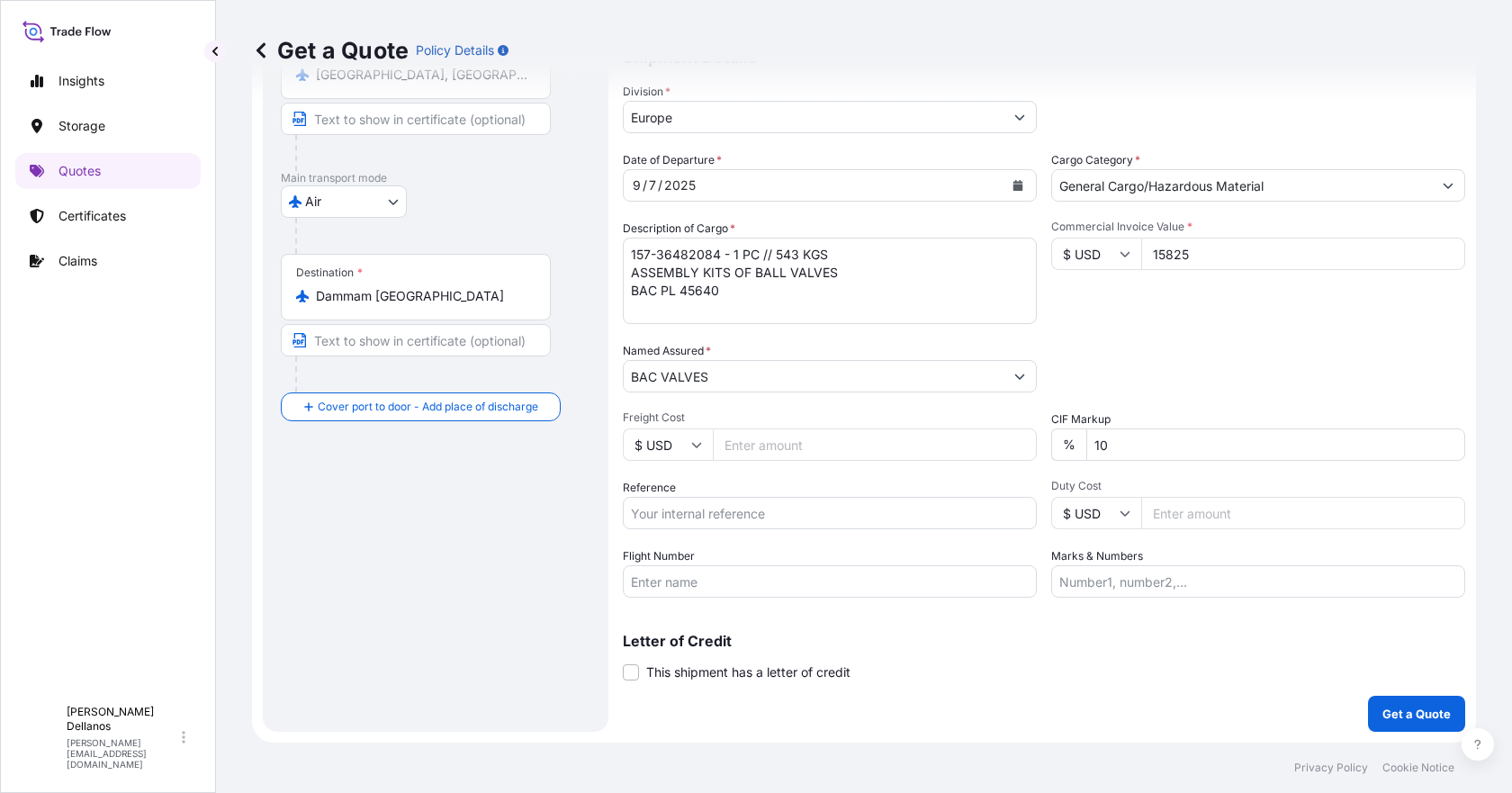
type input "15825"
click at [783, 522] on input "Reference" at bounding box center [830, 513] width 414 height 33
click at [680, 521] on input "Reference" at bounding box center [830, 513] width 414 height 33
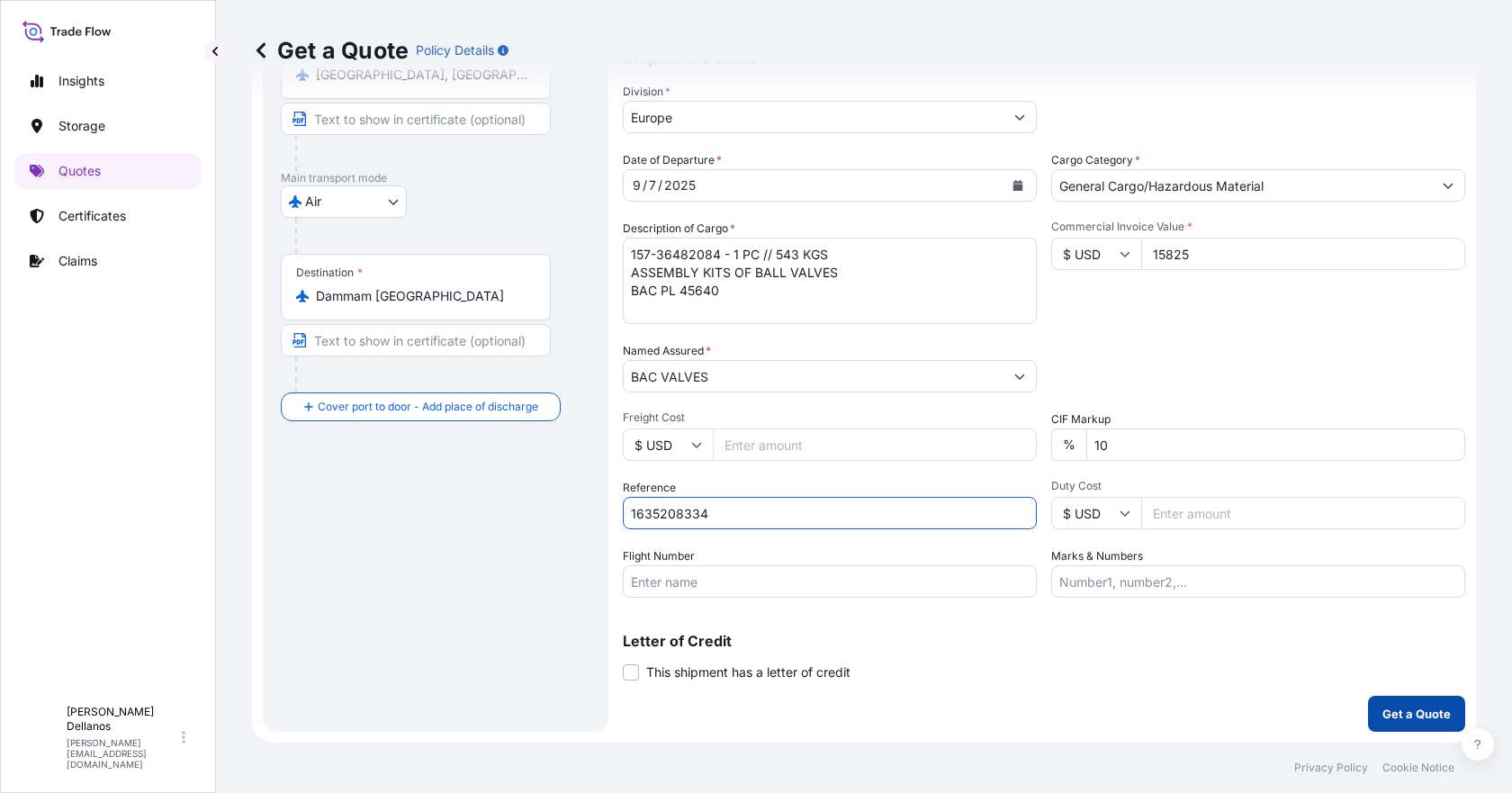
type input "1635208334"
click at [1382, 714] on p "Get a Quote" at bounding box center [1416, 713] width 68 height 18
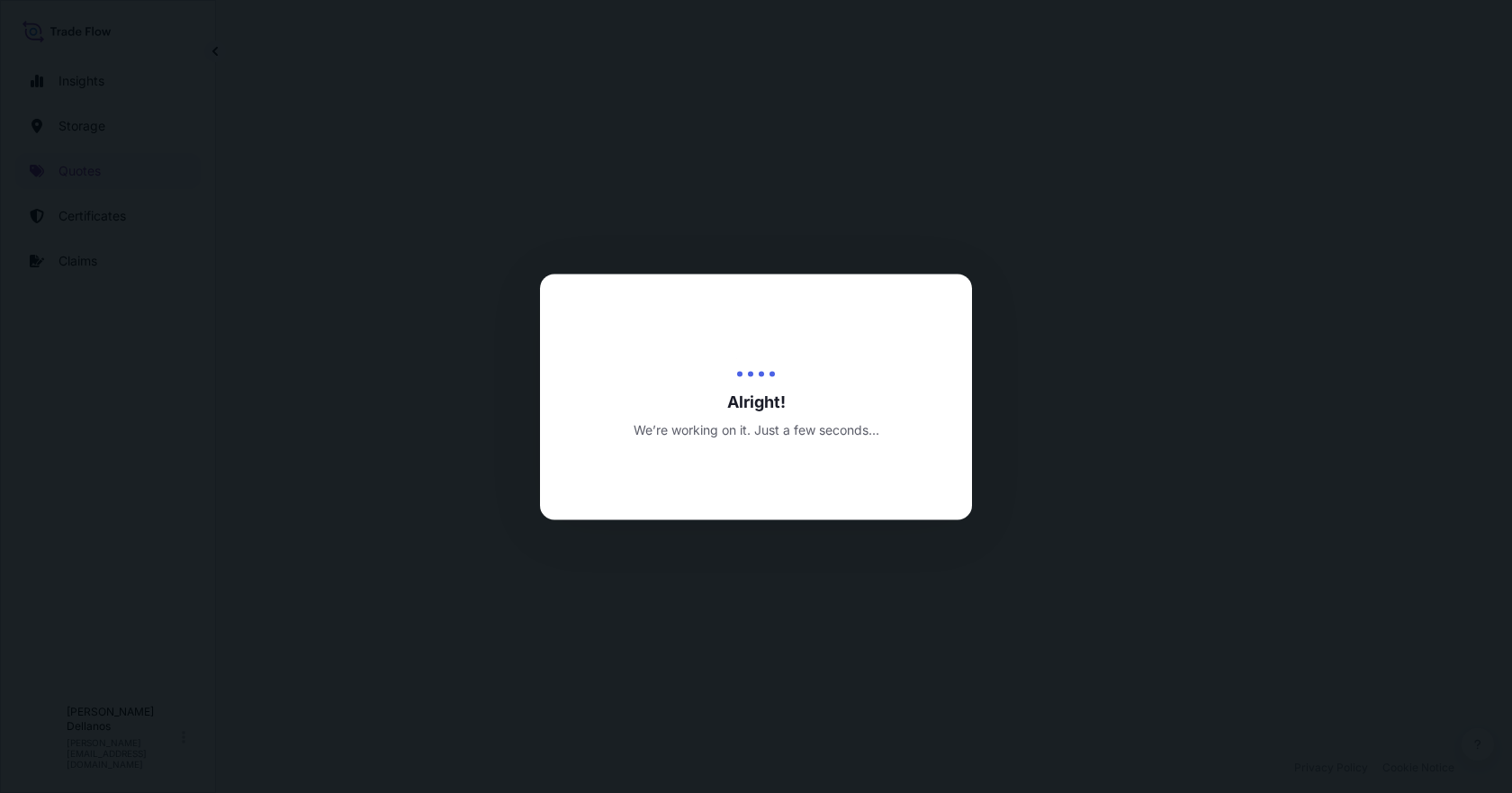
select select "Air"
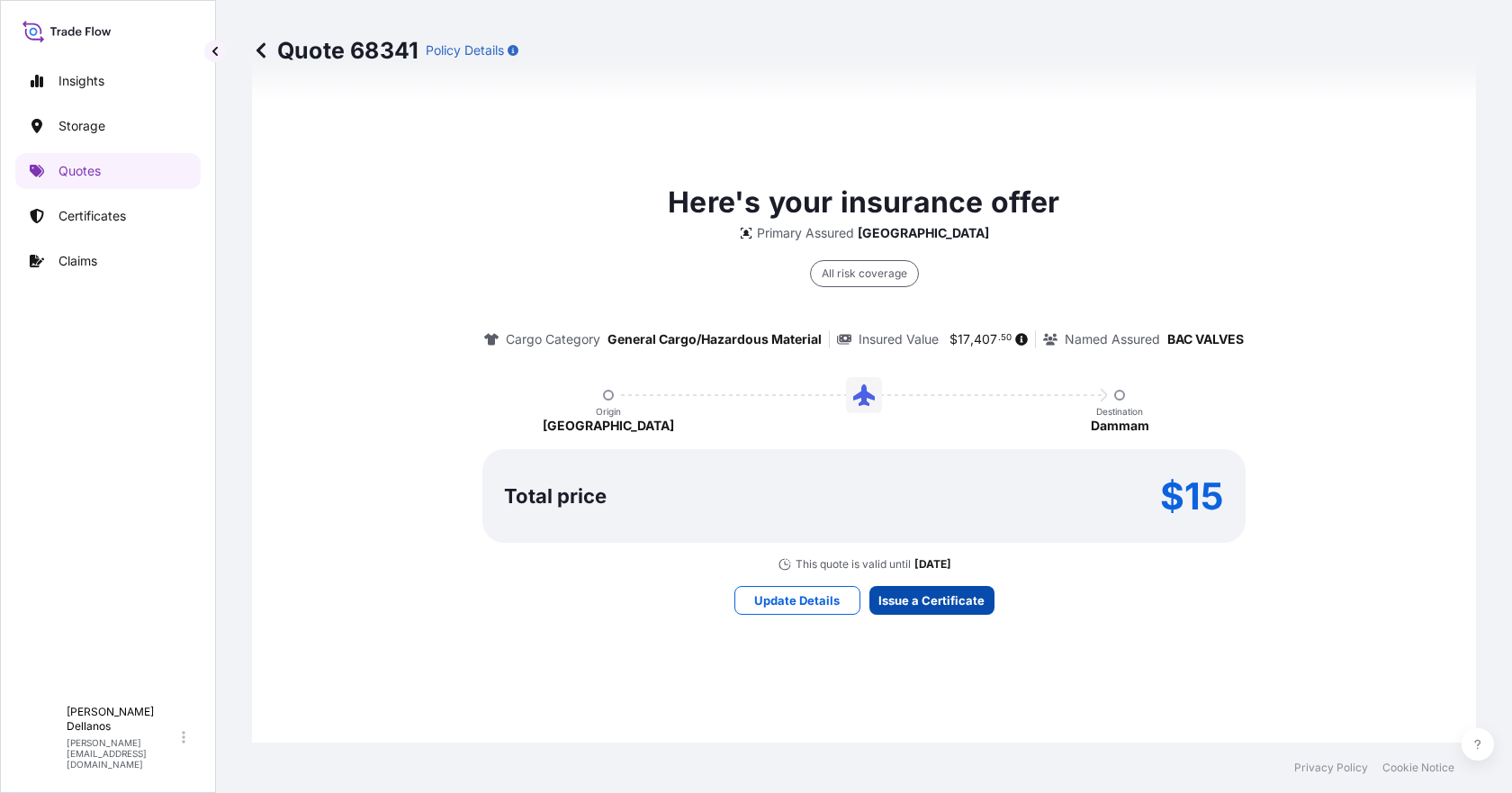
scroll to position [2575, 0]
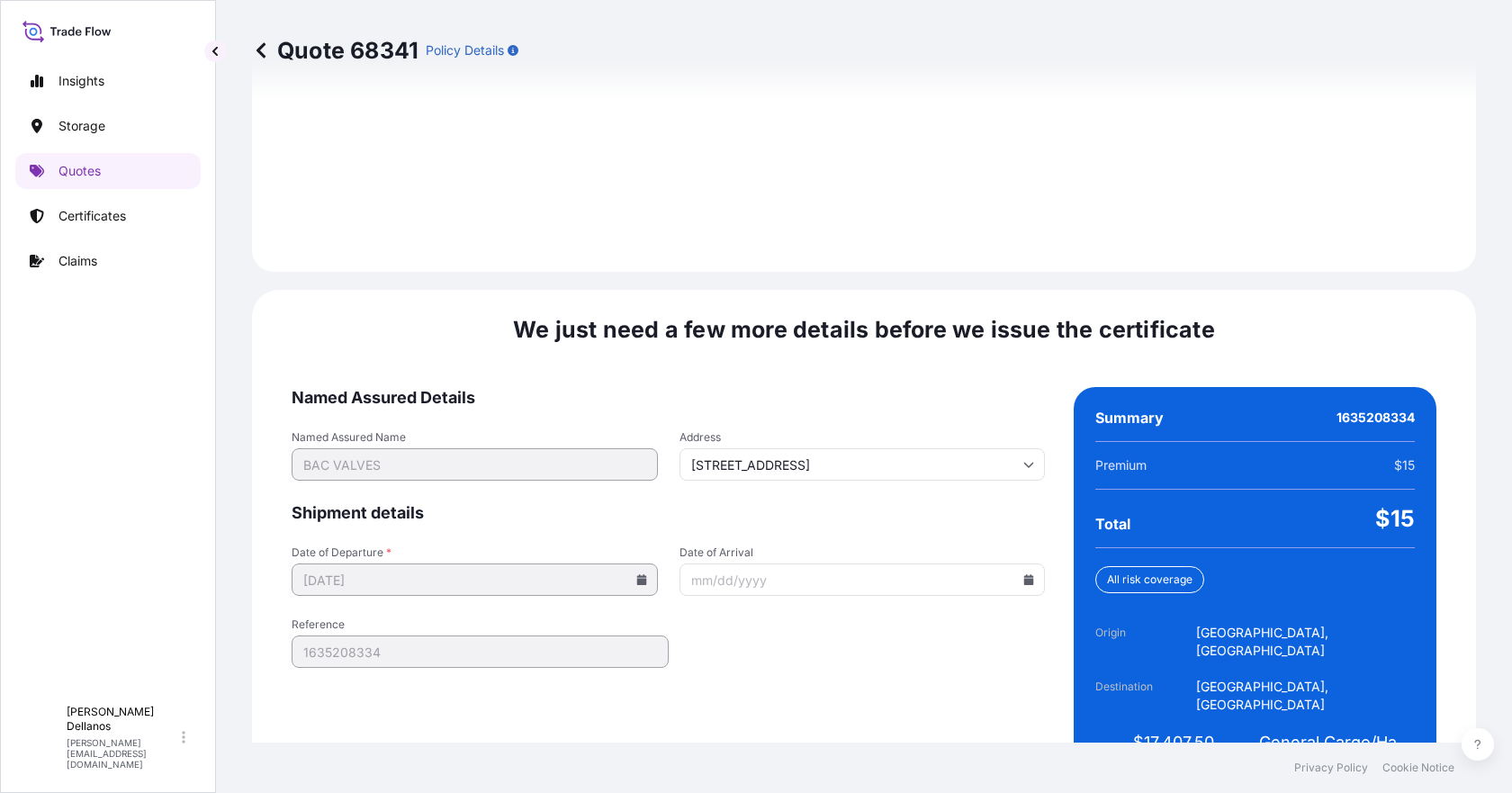
click at [1024, 574] on icon at bounding box center [1029, 579] width 10 height 11
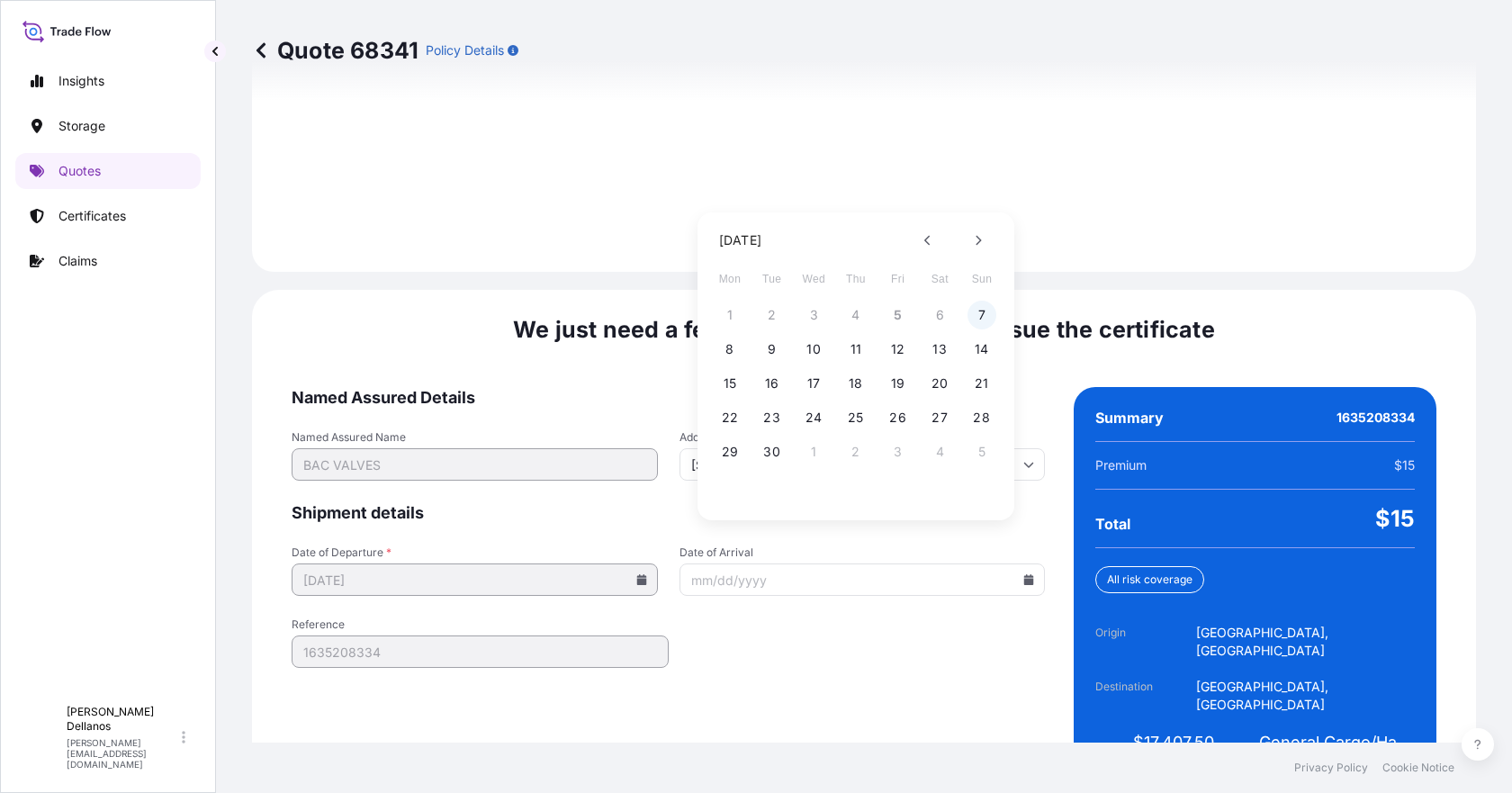
click at [977, 315] on button "7" at bounding box center [982, 315] width 29 height 29
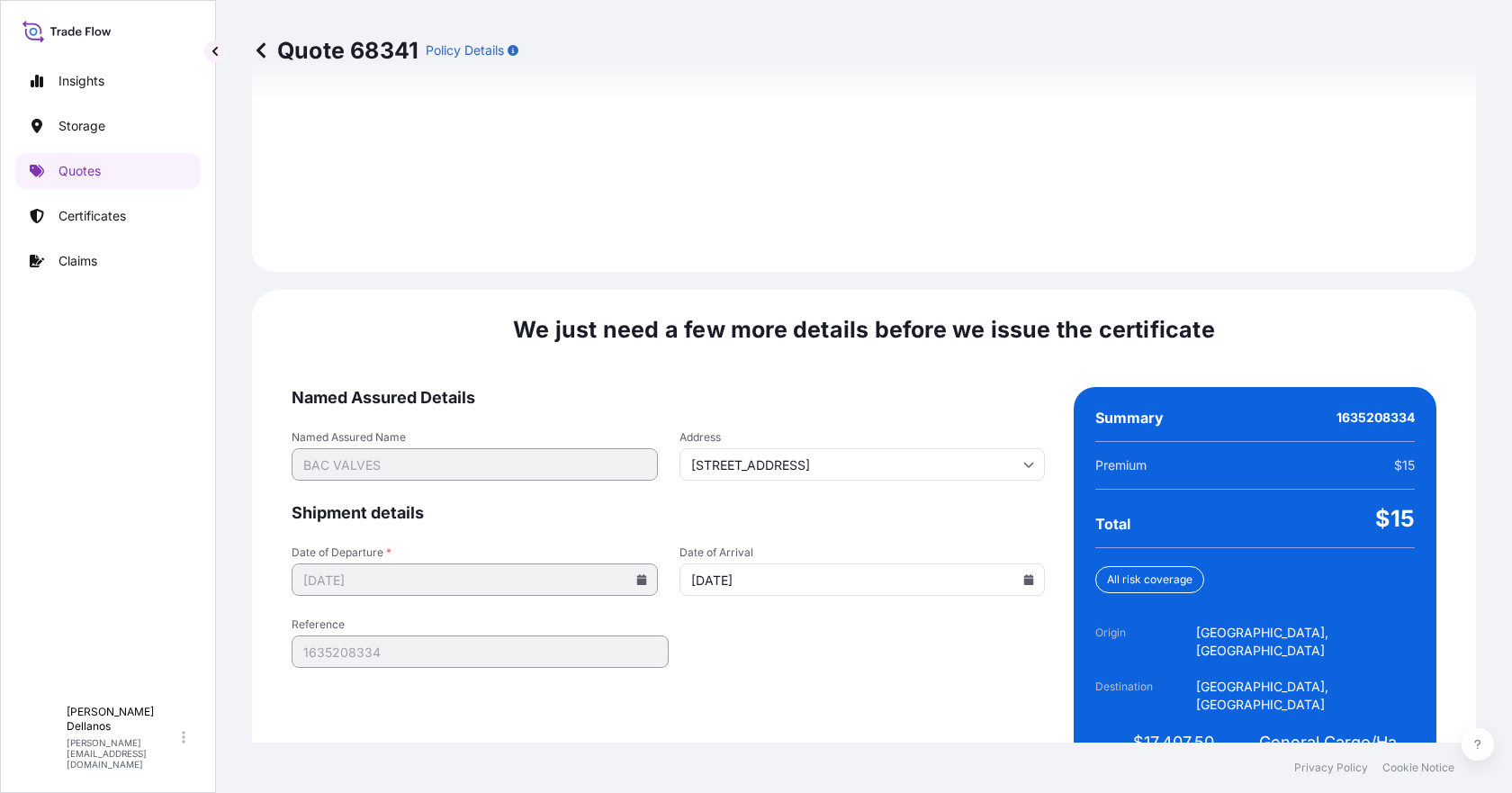
type input "[DATE]"
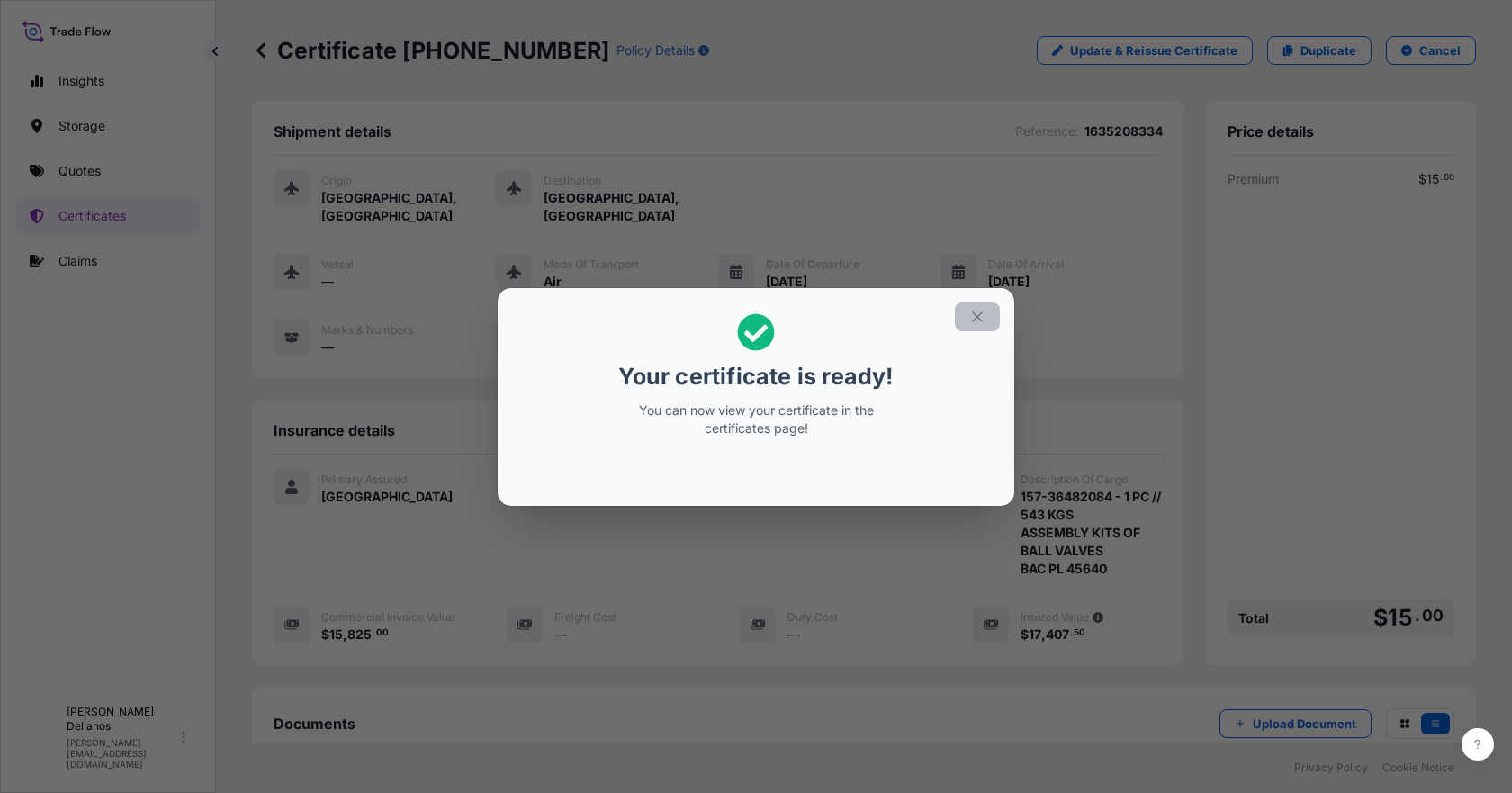
click at [981, 319] on icon "button" at bounding box center [977, 316] width 16 height 16
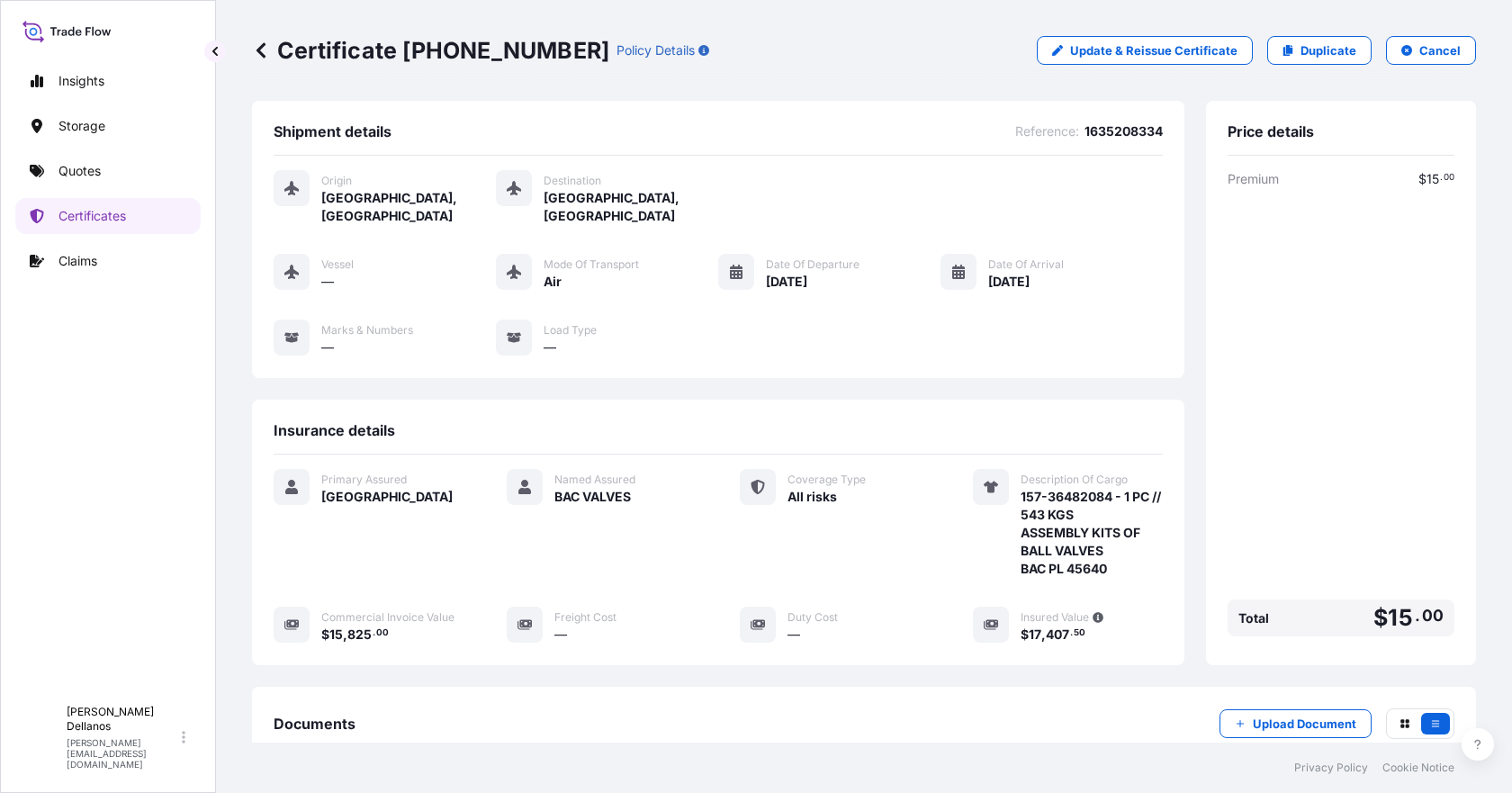
scroll to position [207, 0]
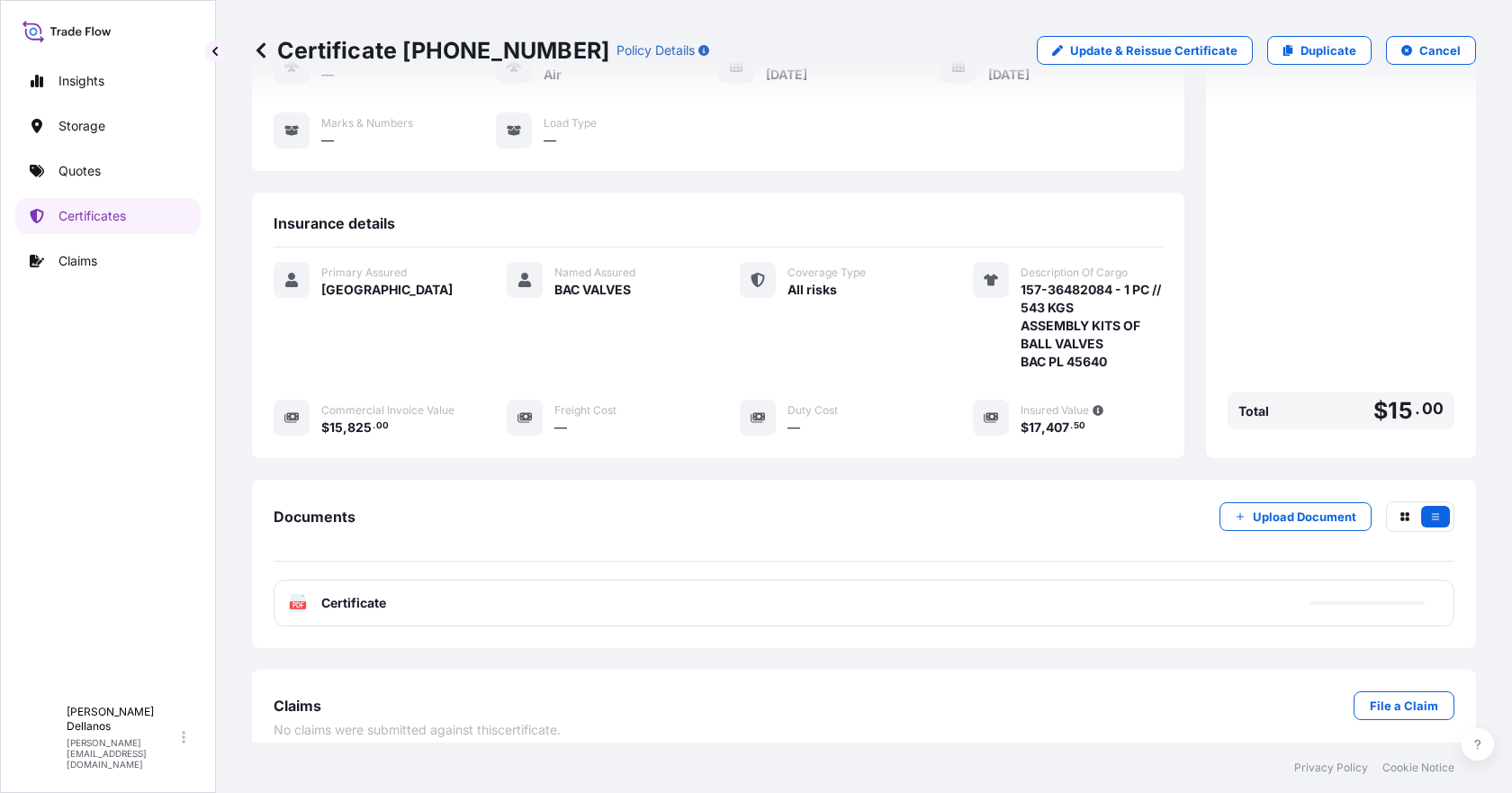
click at [342, 594] on span "Certificate" at bounding box center [353, 602] width 65 height 18
click at [295, 602] on text "PDF" at bounding box center [298, 605] width 12 height 7
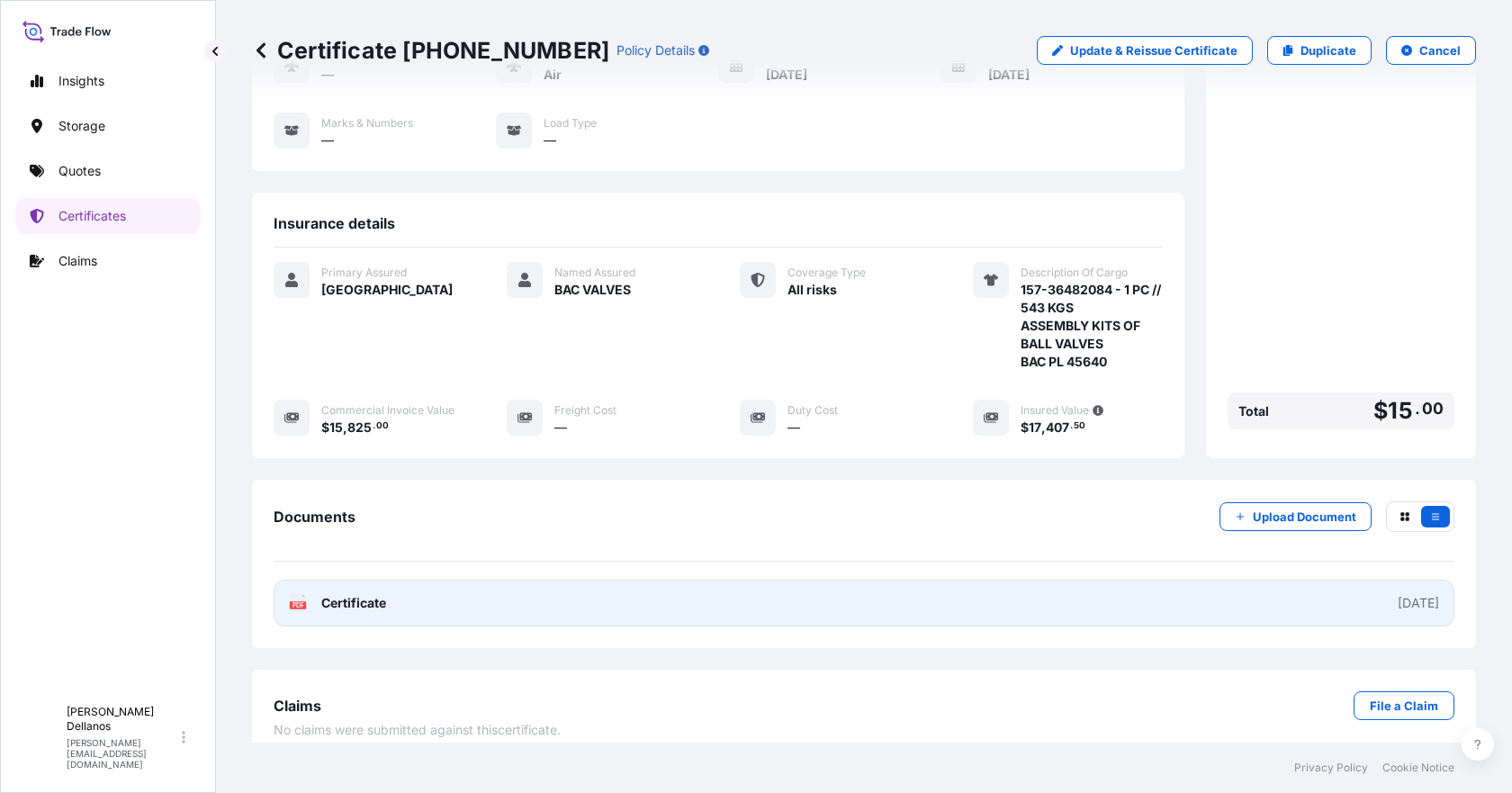
click at [369, 594] on span "Certificate" at bounding box center [353, 602] width 65 height 18
